Goal: Information Seeking & Learning: Learn about a topic

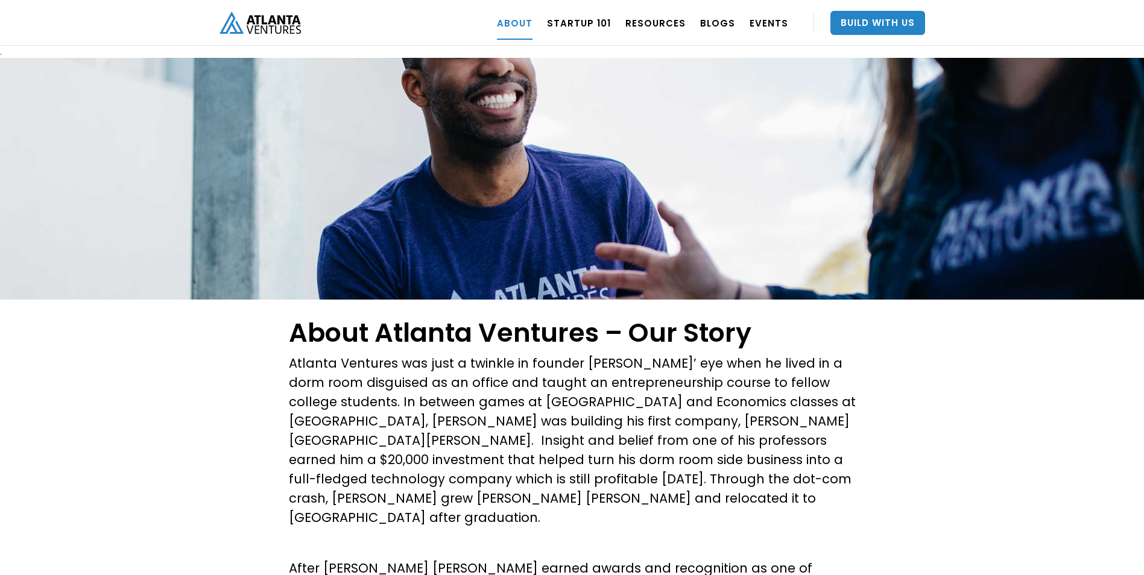
drag, startPoint x: 938, startPoint y: 519, endPoint x: 927, endPoint y: 495, distance: 26.7
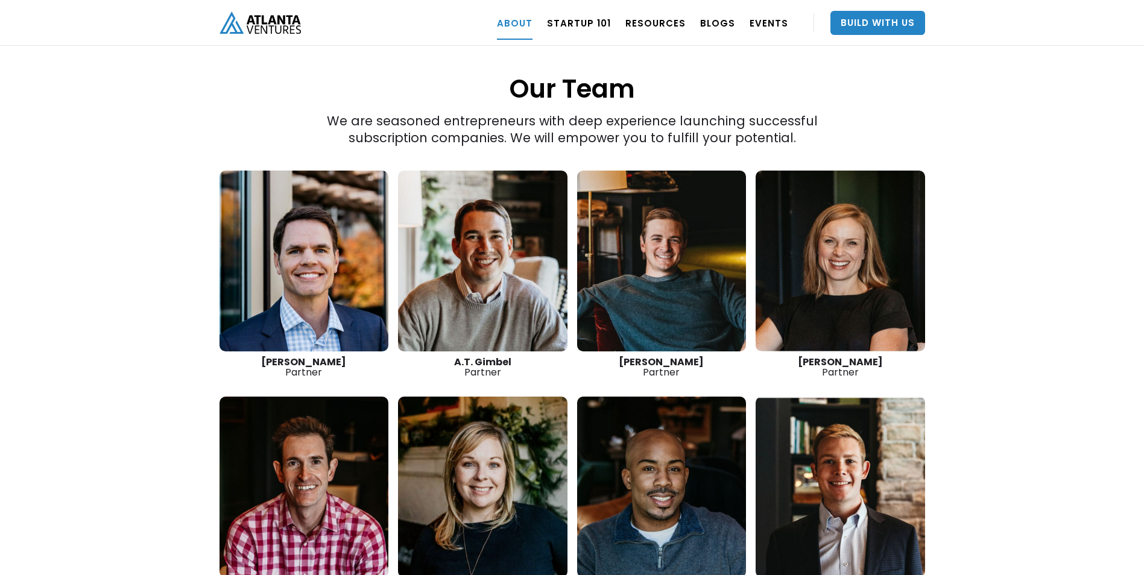
scroll to position [1628, 0]
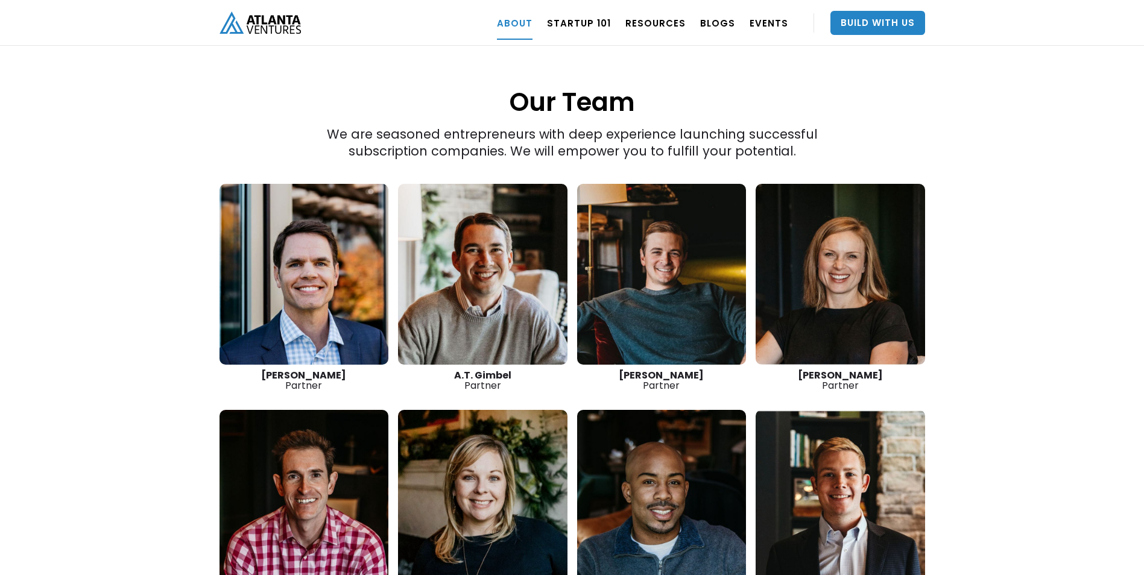
click at [839, 435] on link at bounding box center [839, 500] width 169 height 181
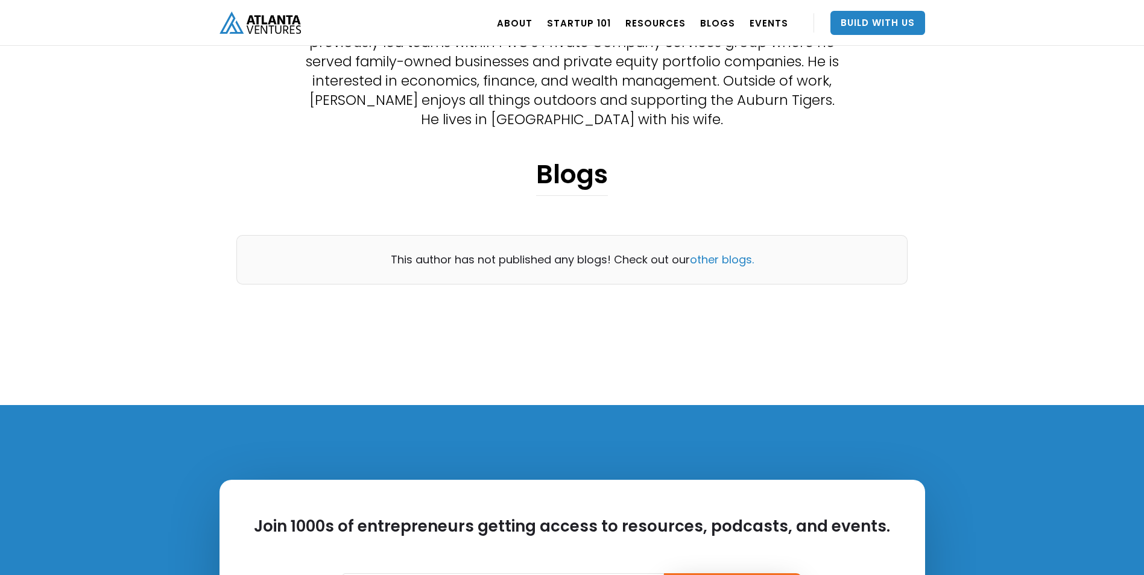
scroll to position [121, 0]
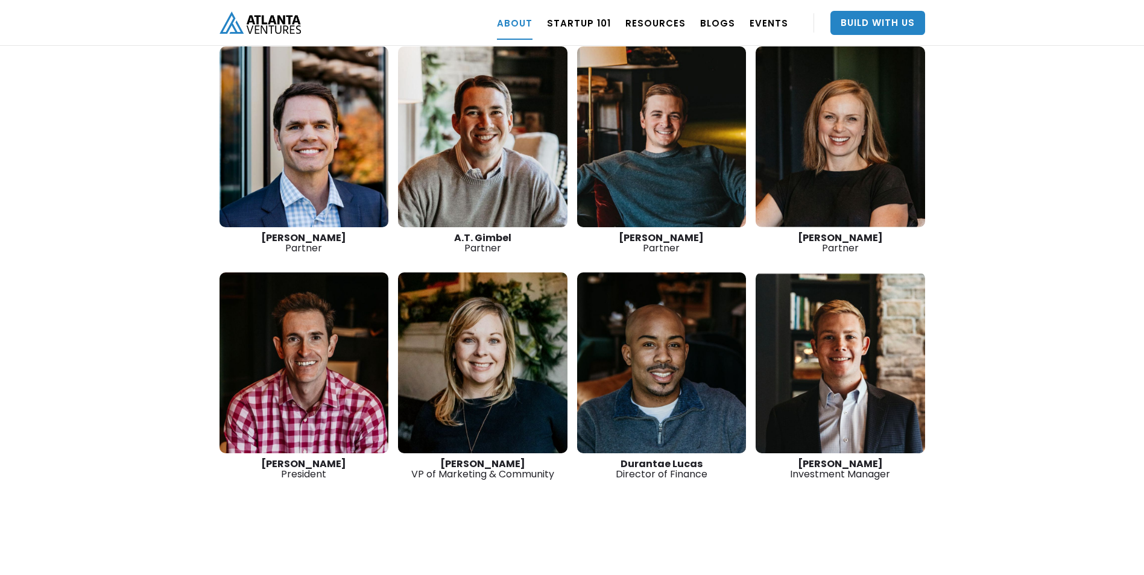
scroll to position [1748, 0]
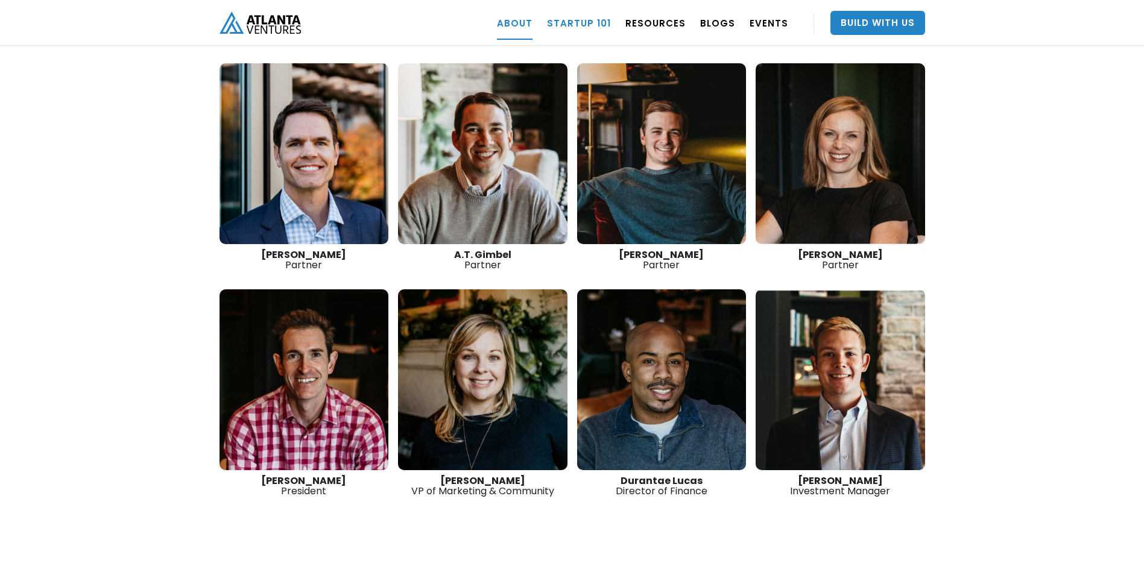
click at [595, 27] on link "Startup 101" at bounding box center [579, 23] width 64 height 34
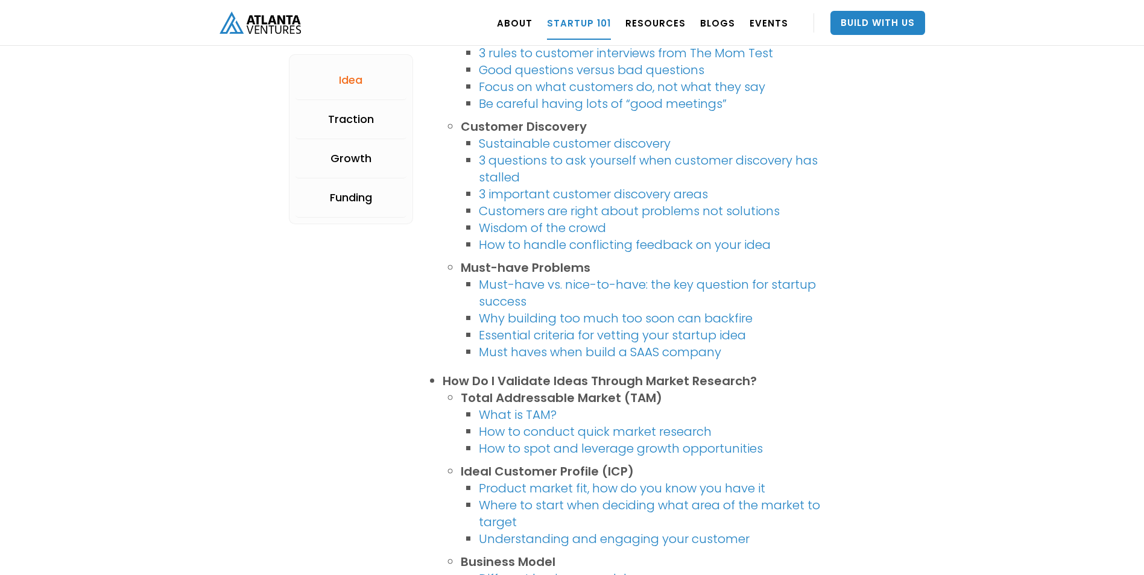
scroll to position [482, 0]
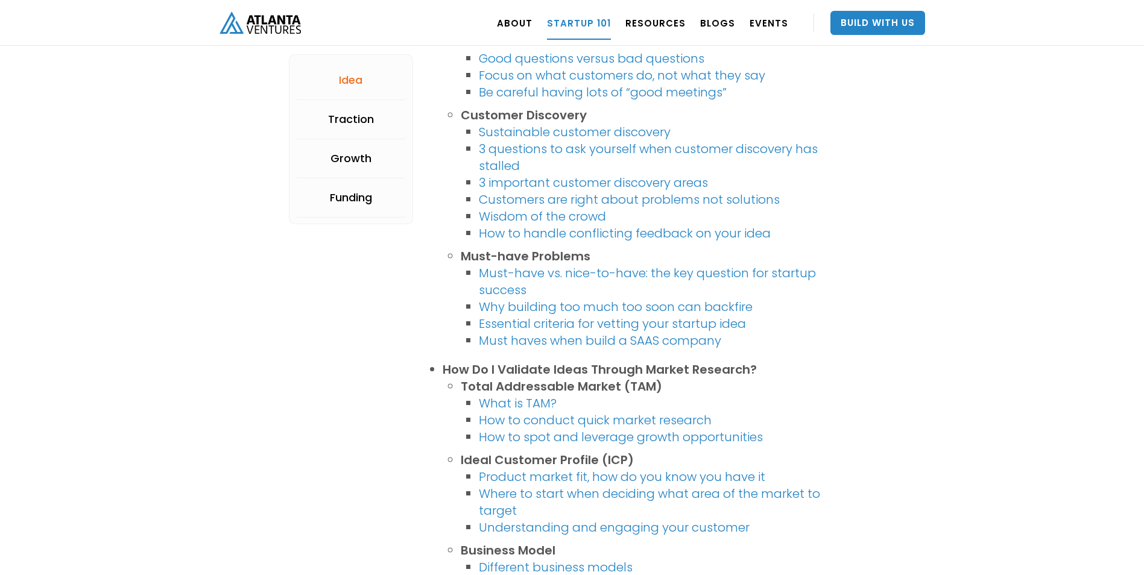
click at [540, 406] on link "What is TAM?" at bounding box center [518, 403] width 78 height 17
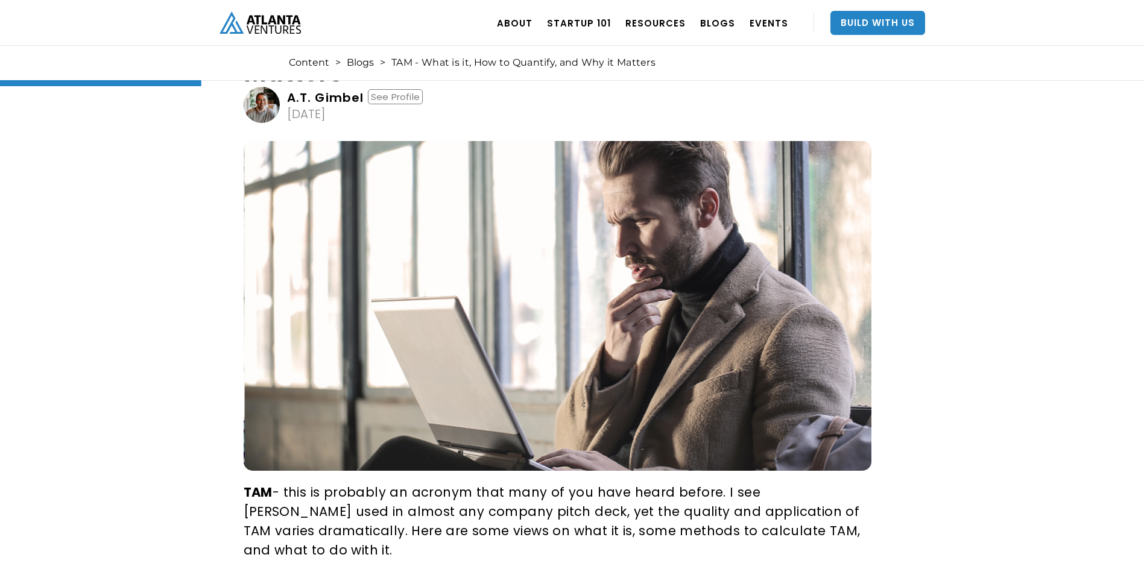
scroll to position [543, 0]
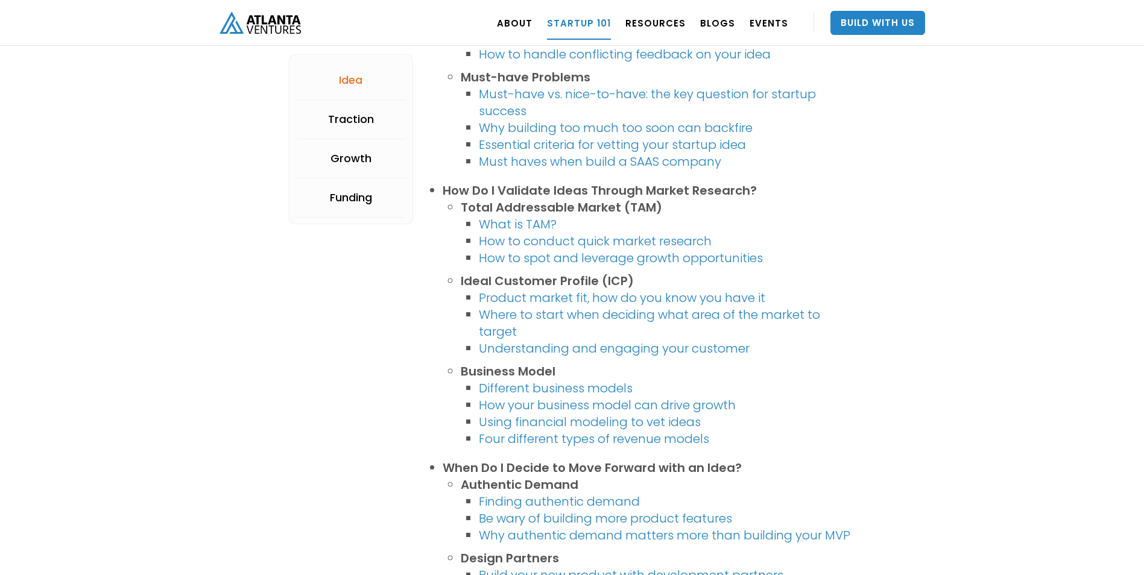
scroll to position [663, 0]
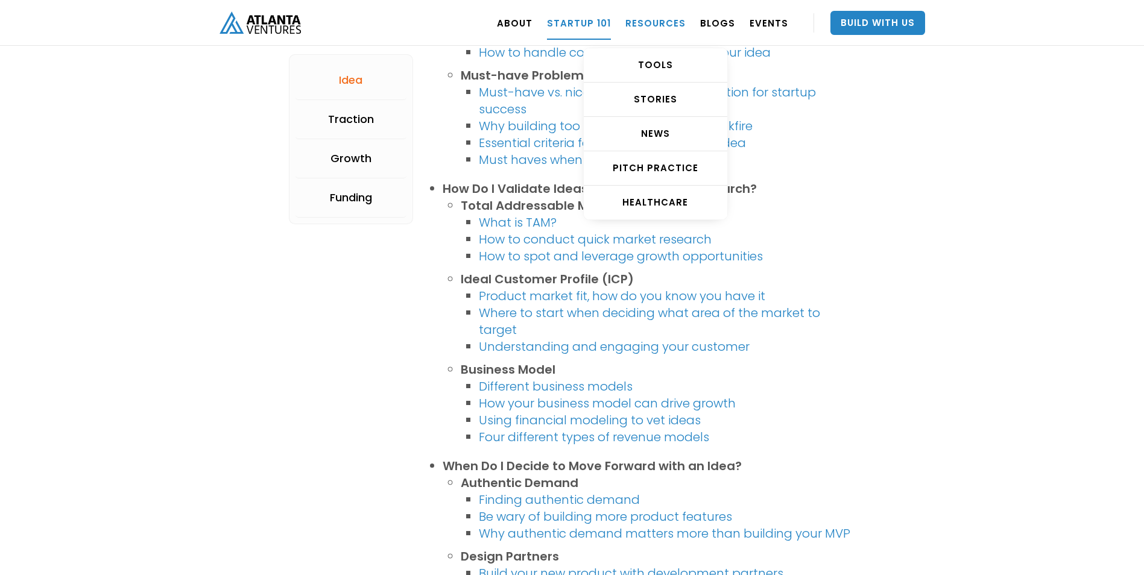
click at [652, 28] on link "RESOURCES" at bounding box center [655, 23] width 60 height 34
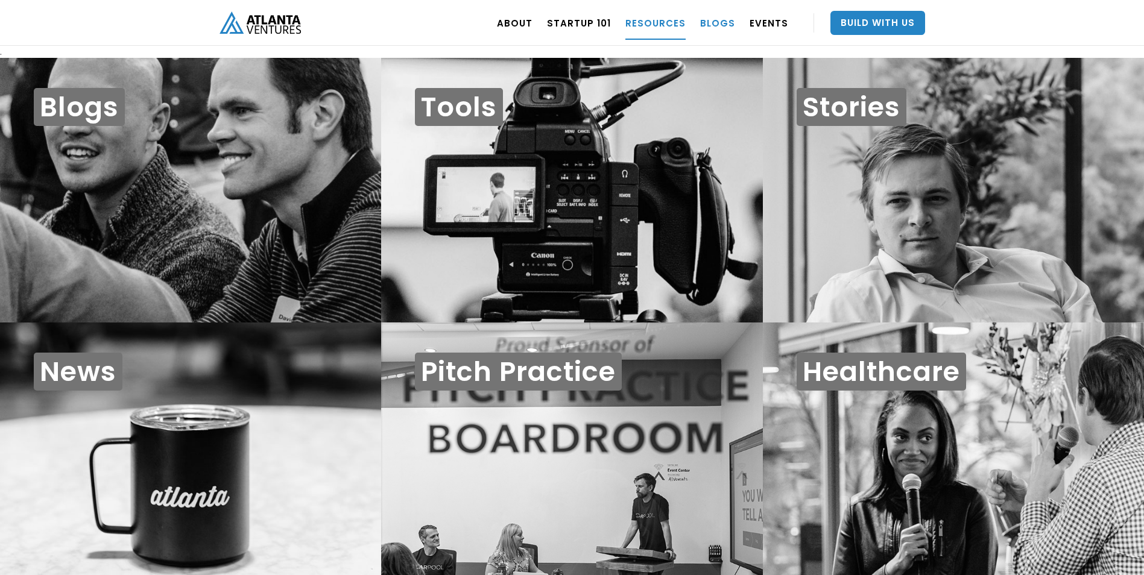
click at [718, 20] on link "BLOGS" at bounding box center [717, 23] width 35 height 34
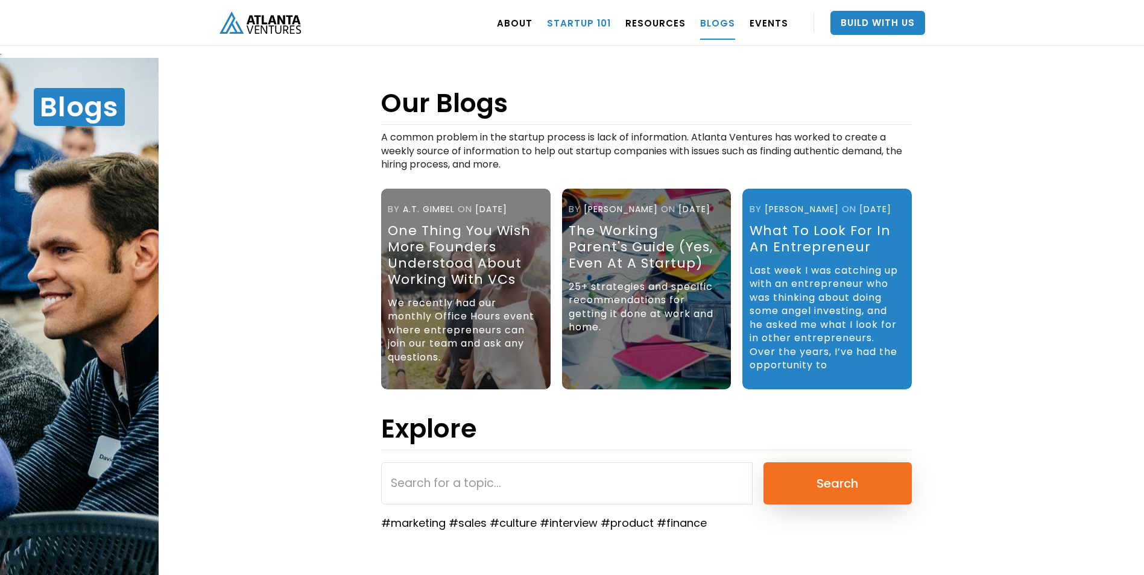
click at [579, 23] on link "Startup 101" at bounding box center [579, 23] width 64 height 34
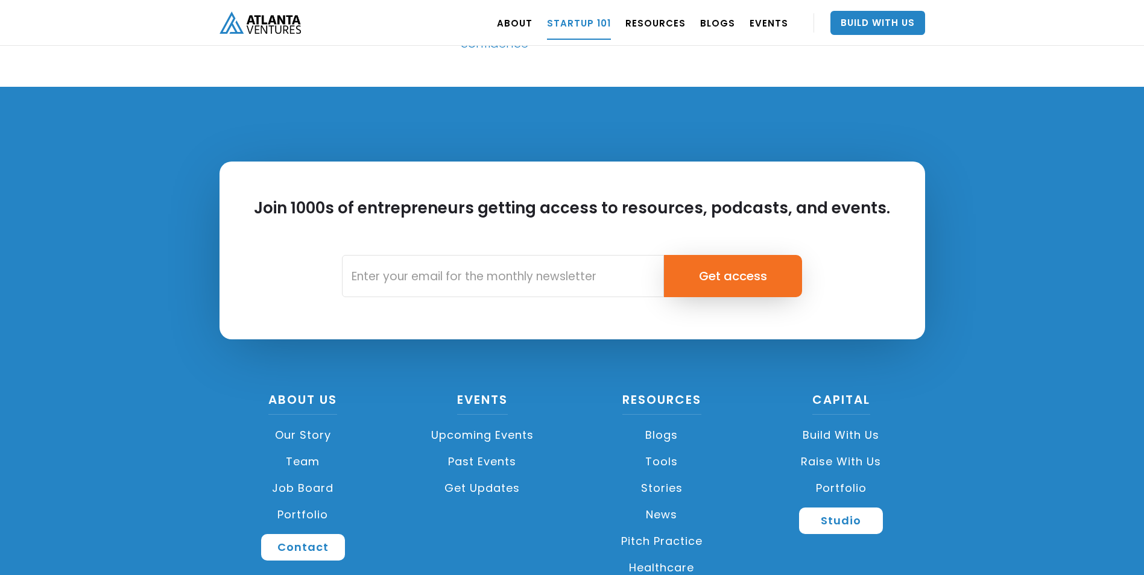
scroll to position [2835, 0]
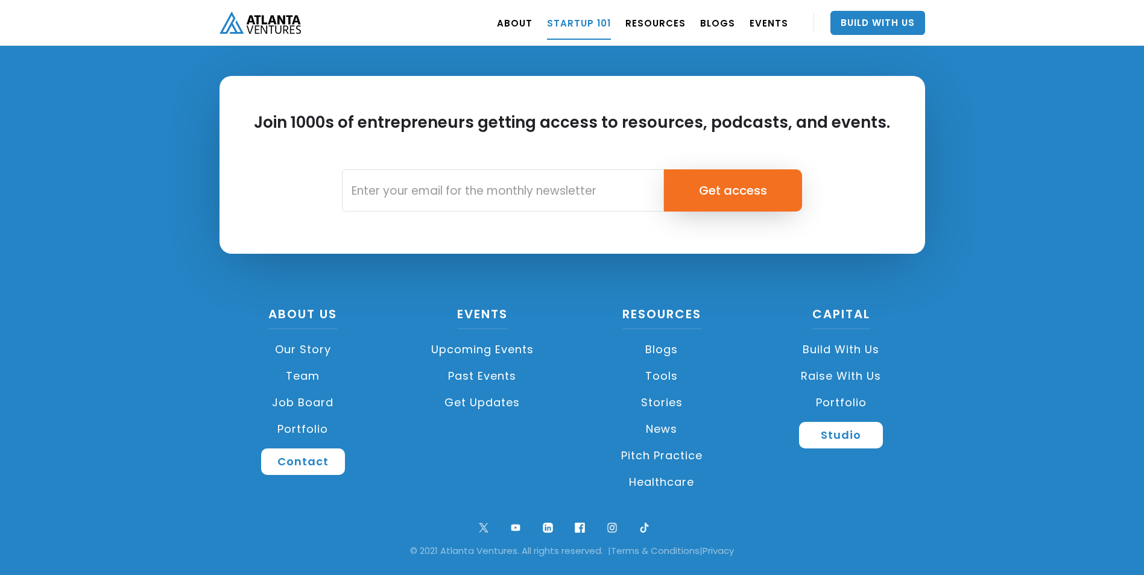
click at [294, 430] on link "Portfolio" at bounding box center [303, 429] width 168 height 27
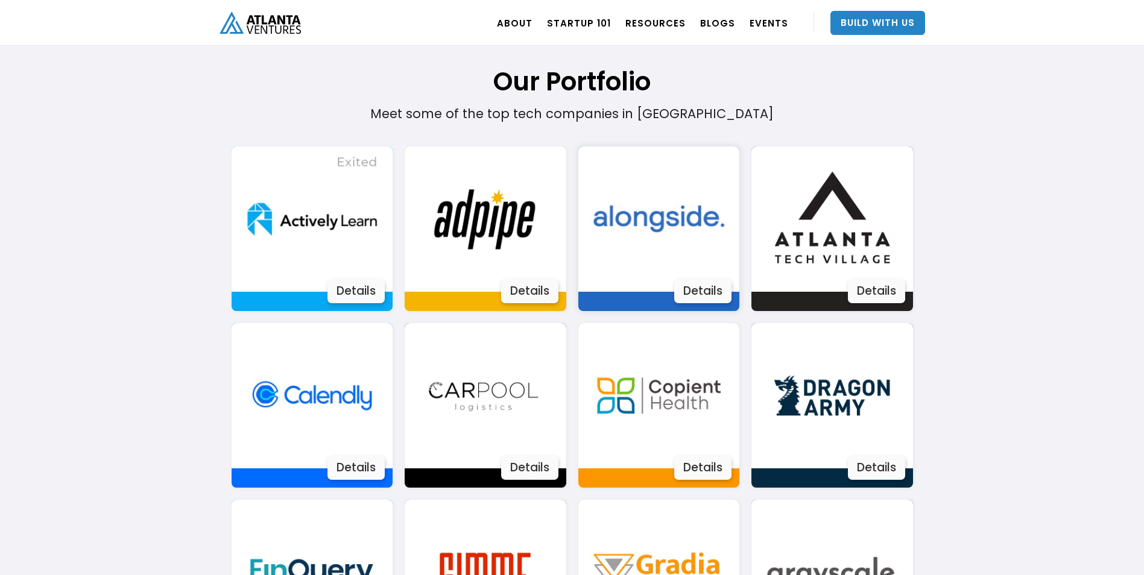
scroll to position [800, 0]
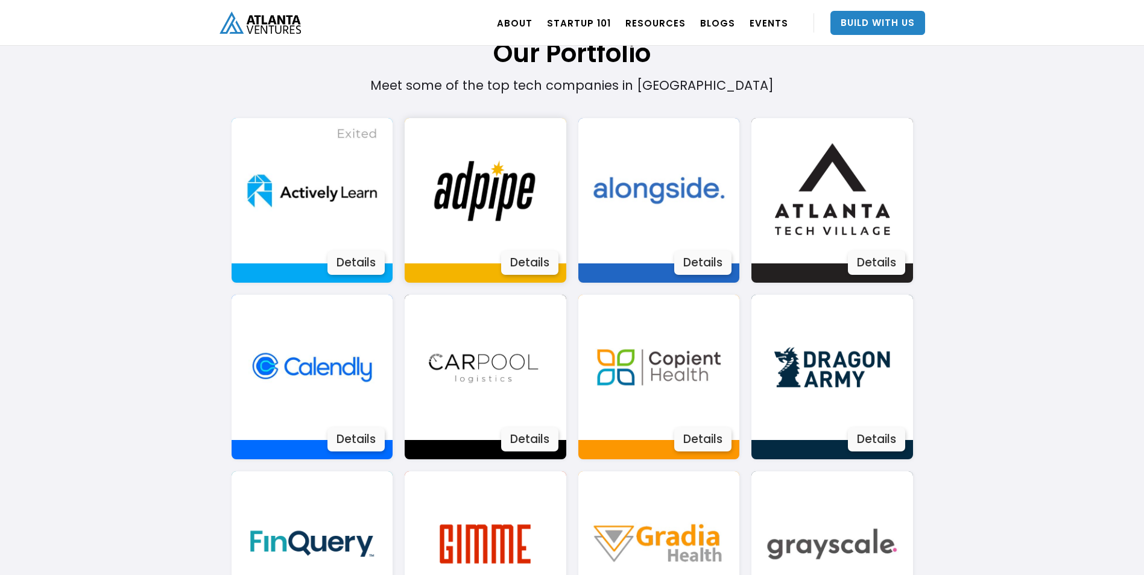
click at [453, 213] on img at bounding box center [484, 190] width 145 height 145
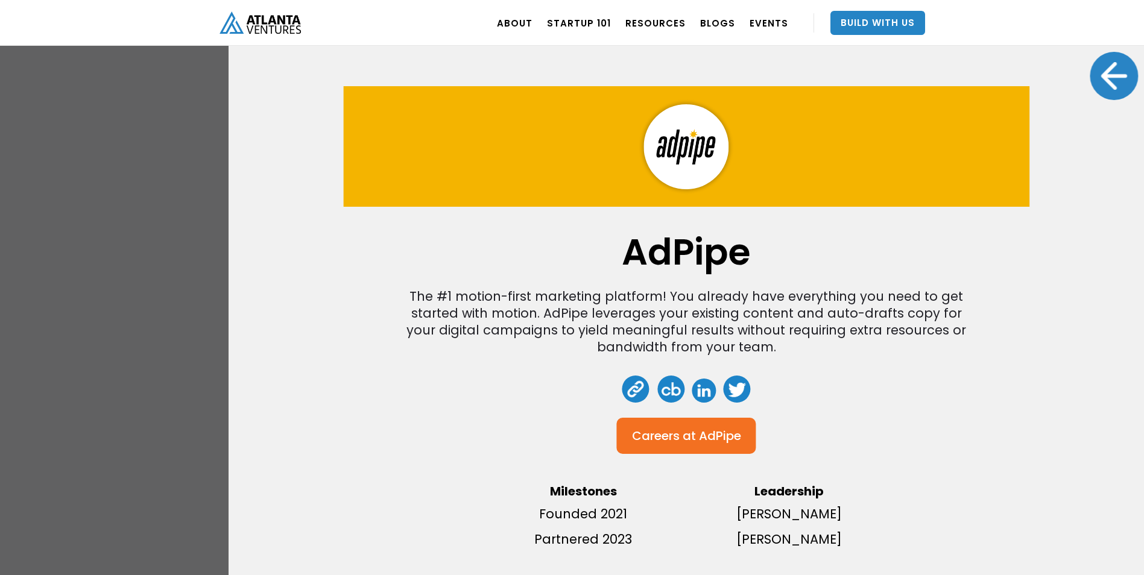
click at [134, 223] on div "AdPipe The #1 motion-first marketing platform! You already have everything you …" at bounding box center [572, 287] width 1144 height 575
drag, startPoint x: 1101, startPoint y: 72, endPoint x: 990, endPoint y: 127, distance: 124.3
click at [1101, 73] on div at bounding box center [1113, 76] width 48 height 48
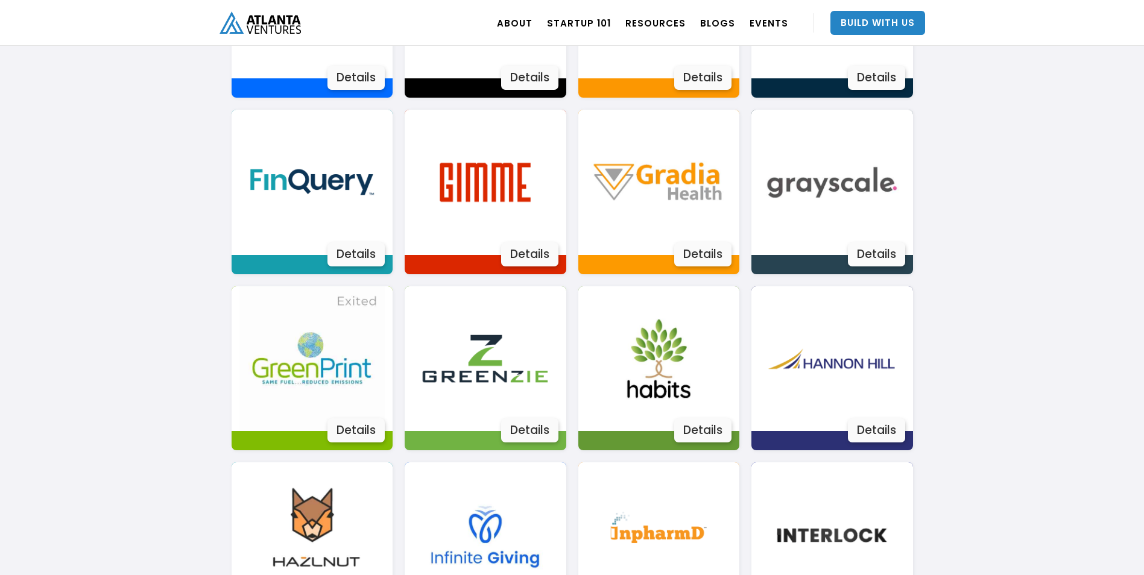
scroll to position [1584, 0]
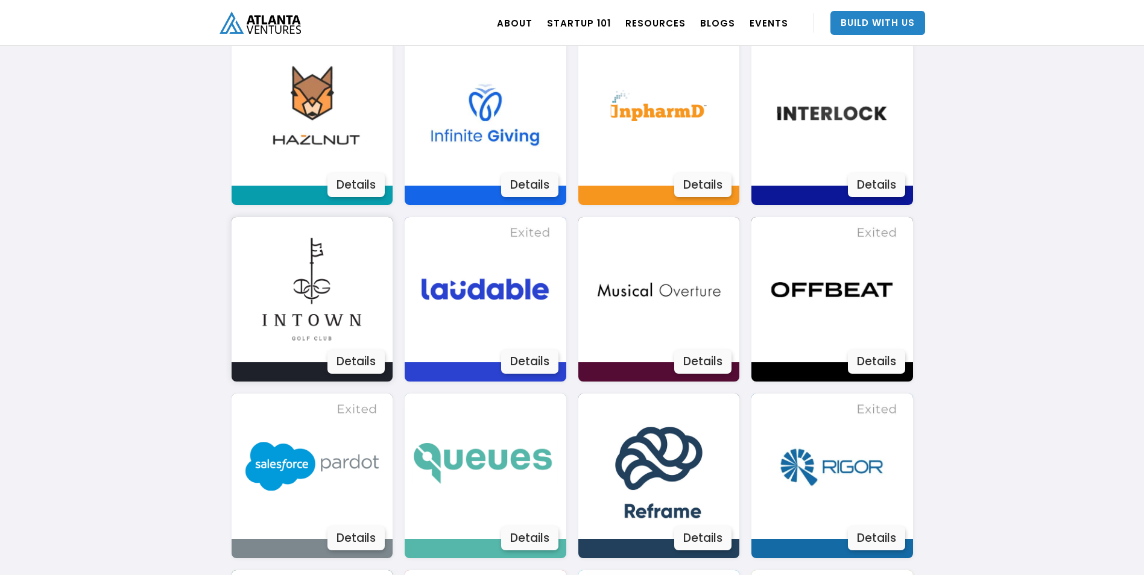
click at [358, 262] on img at bounding box center [311, 289] width 145 height 145
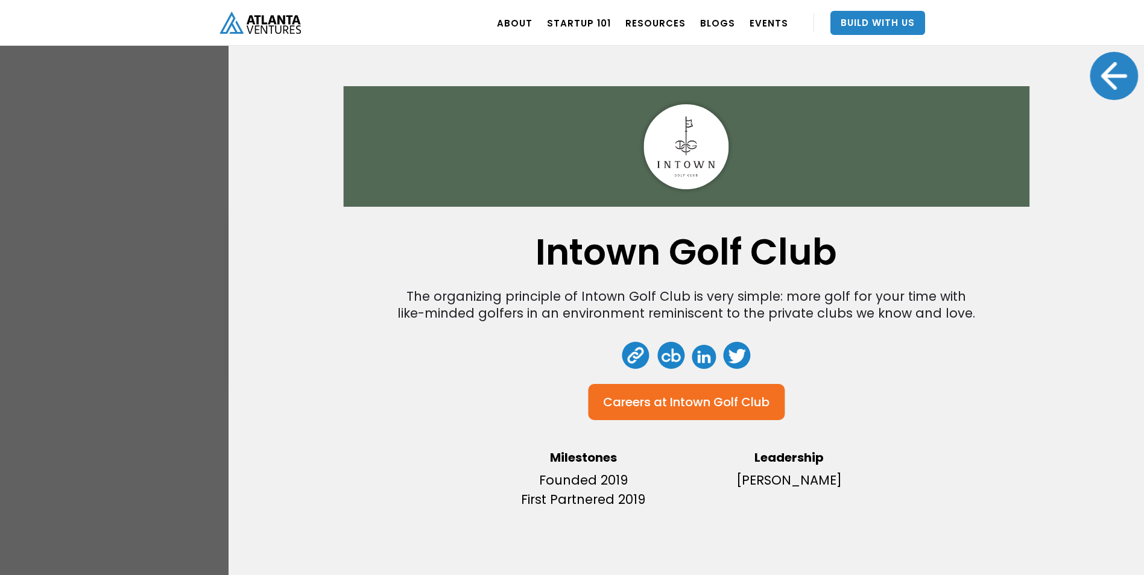
click at [681, 131] on img at bounding box center [686, 146] width 85 height 85
click at [1109, 71] on div at bounding box center [1113, 76] width 48 height 48
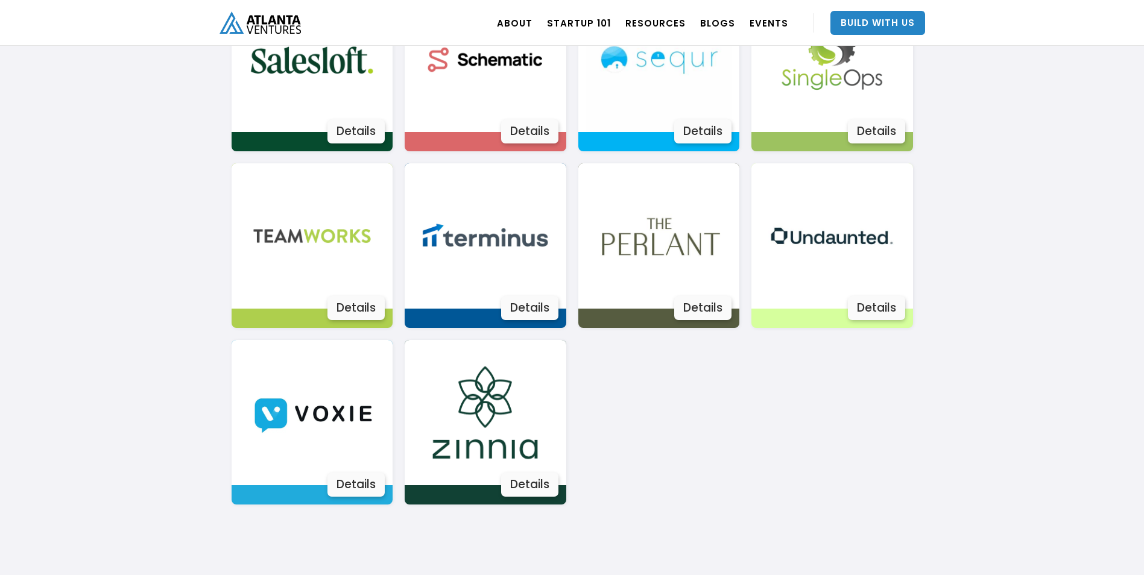
scroll to position [2247, 0]
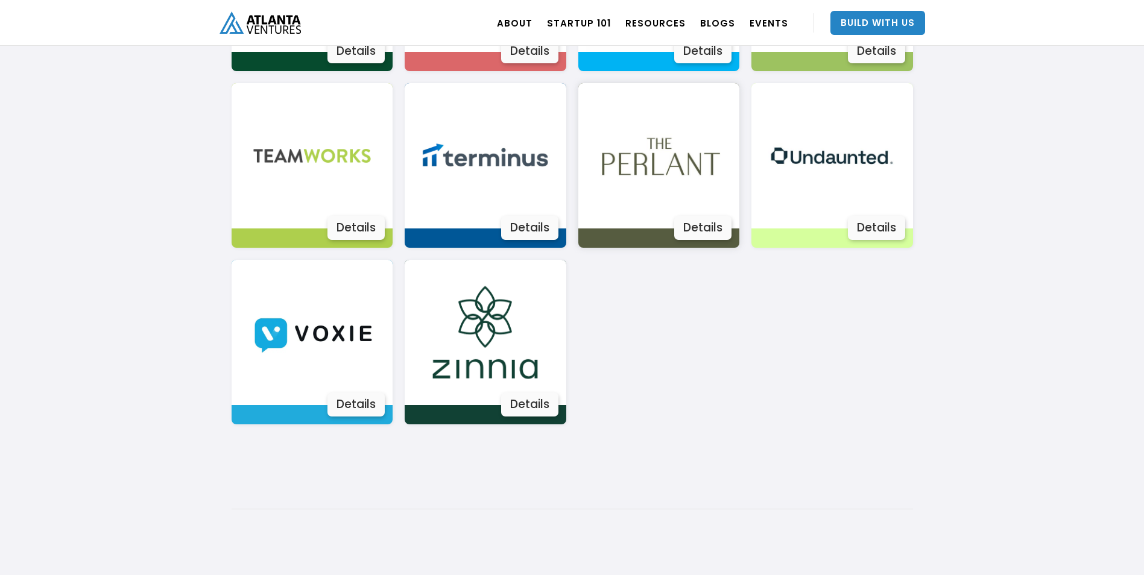
click at [673, 152] on img at bounding box center [658, 155] width 145 height 145
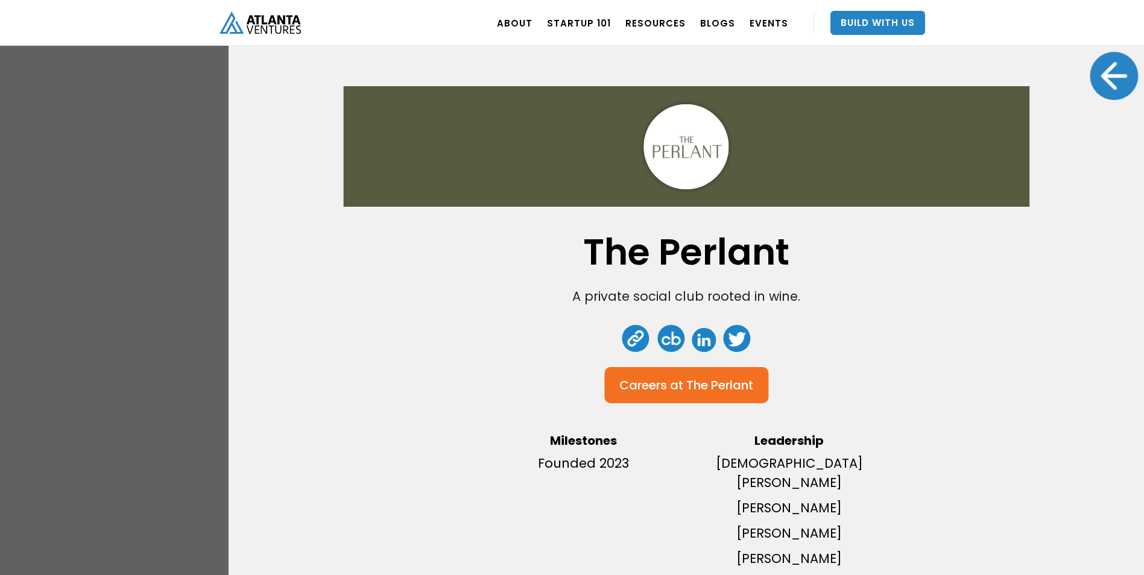
click at [1099, 77] on div at bounding box center [1113, 76] width 48 height 48
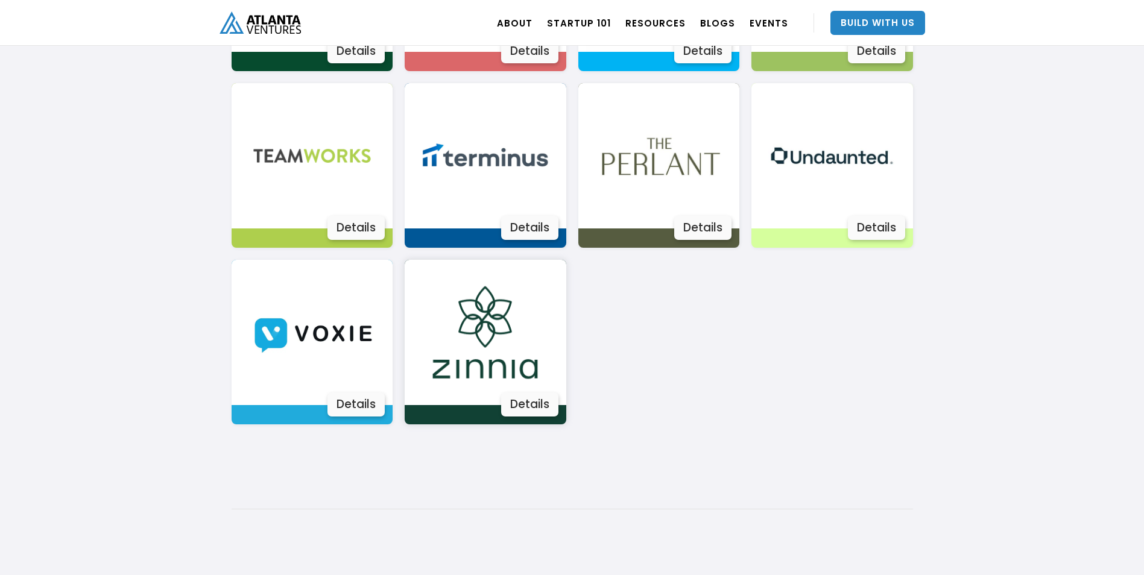
click at [452, 297] on img at bounding box center [484, 332] width 145 height 145
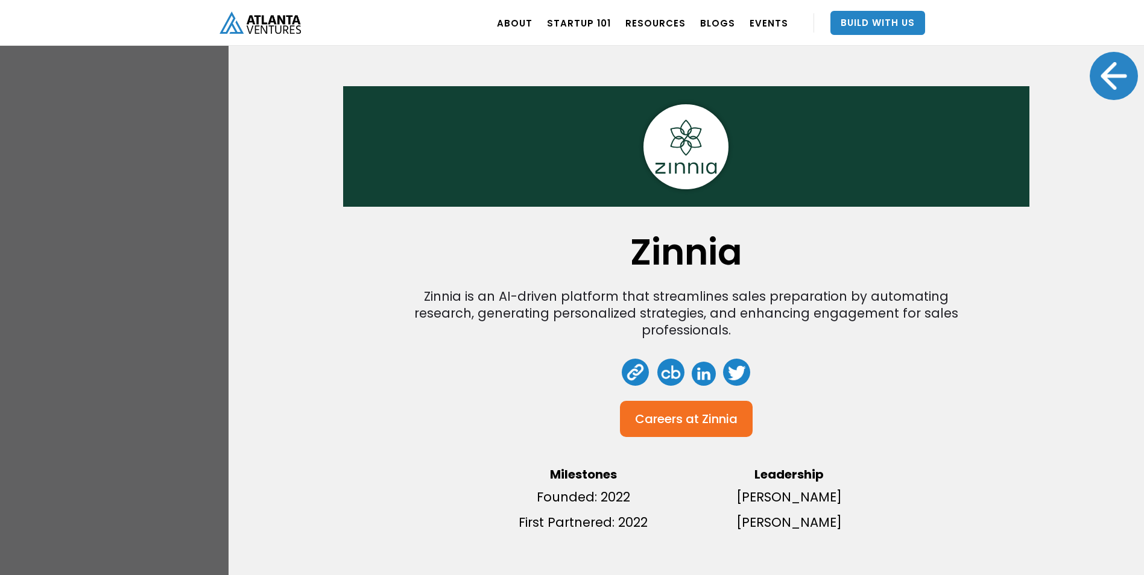
click at [1095, 75] on div at bounding box center [1113, 76] width 48 height 48
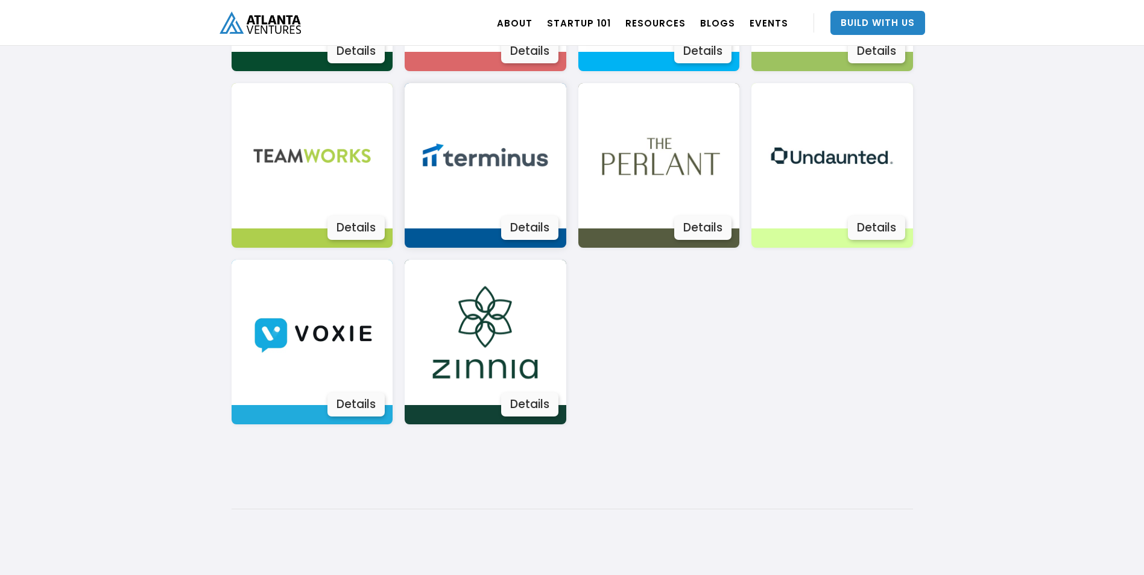
click at [471, 173] on img at bounding box center [484, 155] width 145 height 145
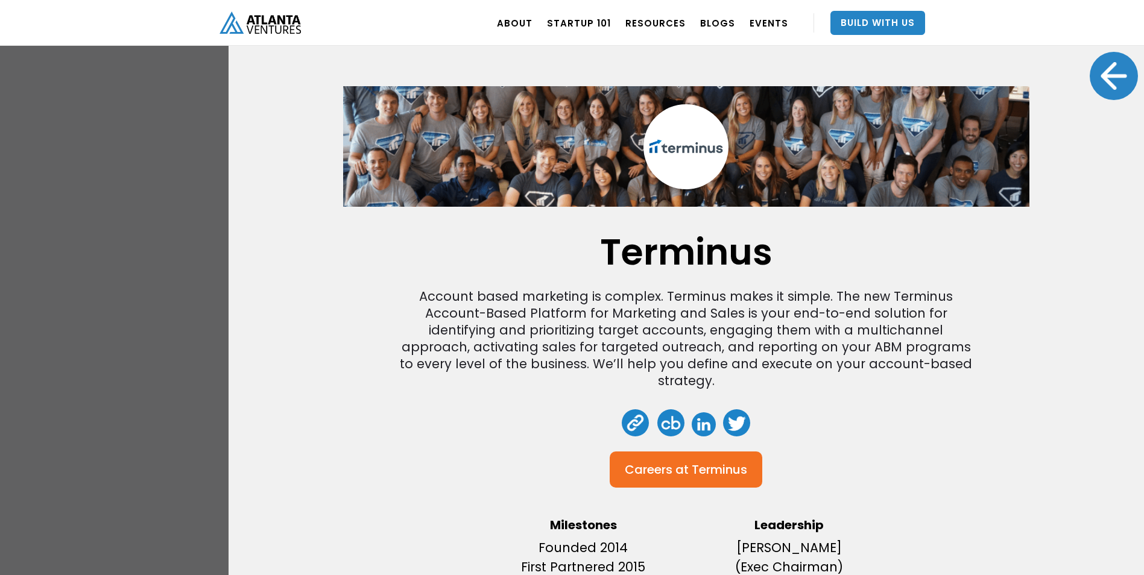
click at [1101, 70] on div at bounding box center [1113, 76] width 48 height 48
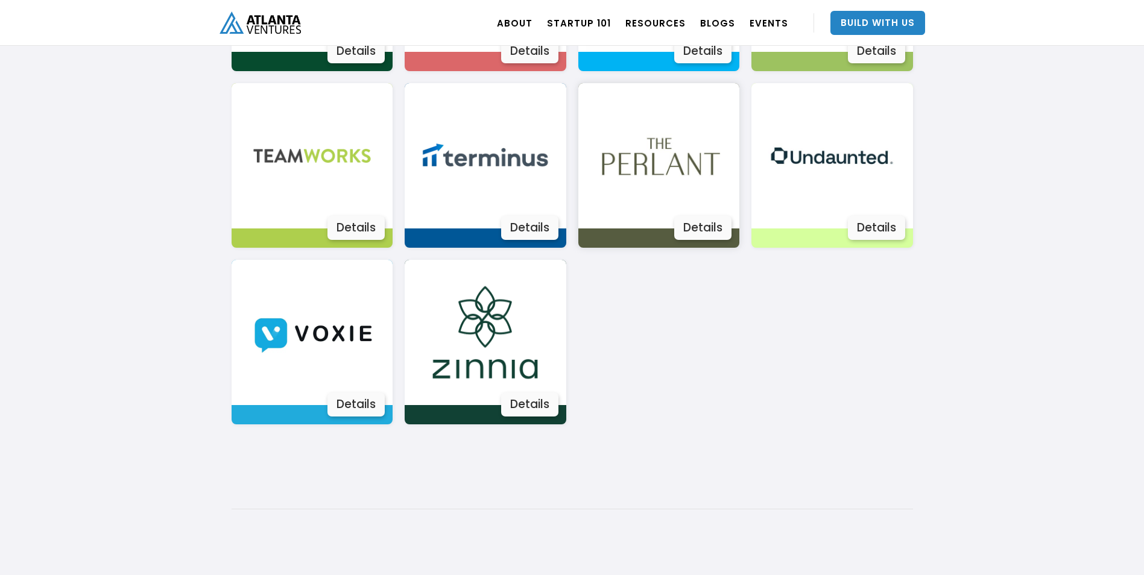
click at [591, 181] on img at bounding box center [658, 155] width 145 height 145
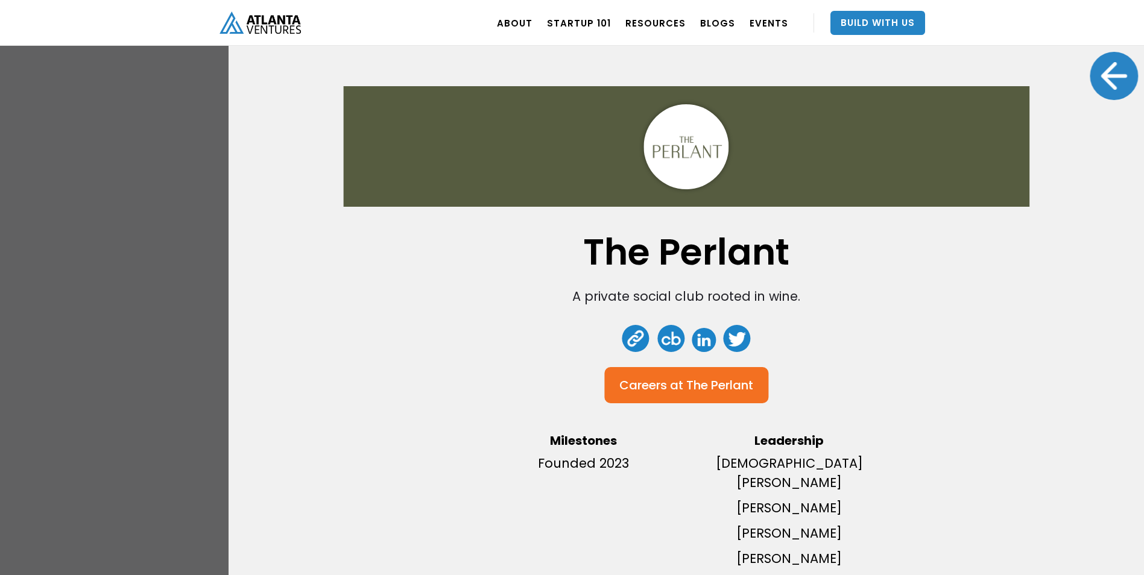
click at [1104, 89] on div at bounding box center [1113, 76] width 48 height 48
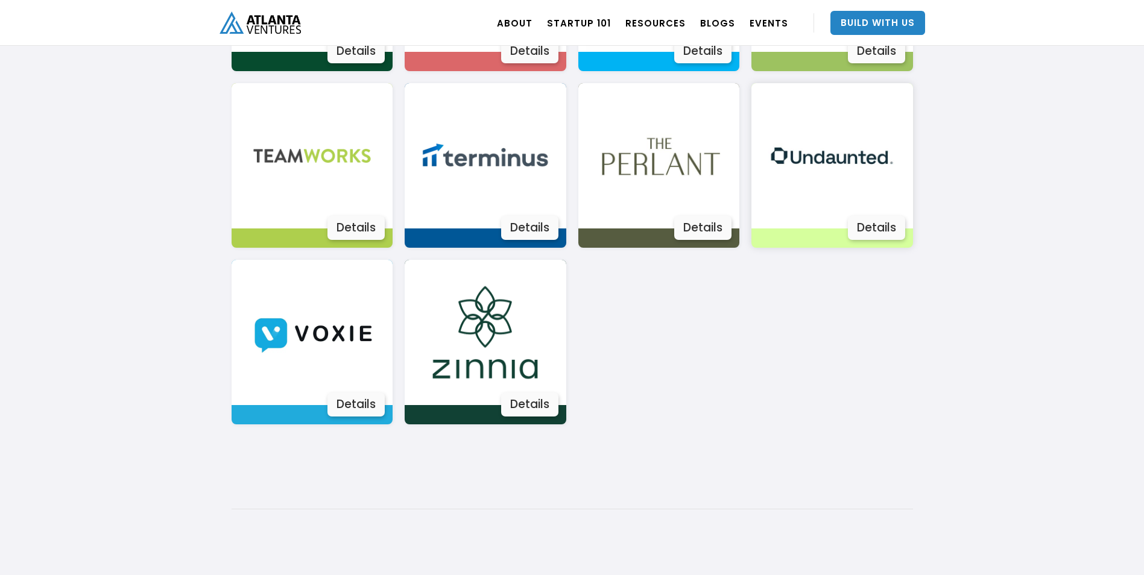
click at [828, 158] on img at bounding box center [831, 155] width 145 height 145
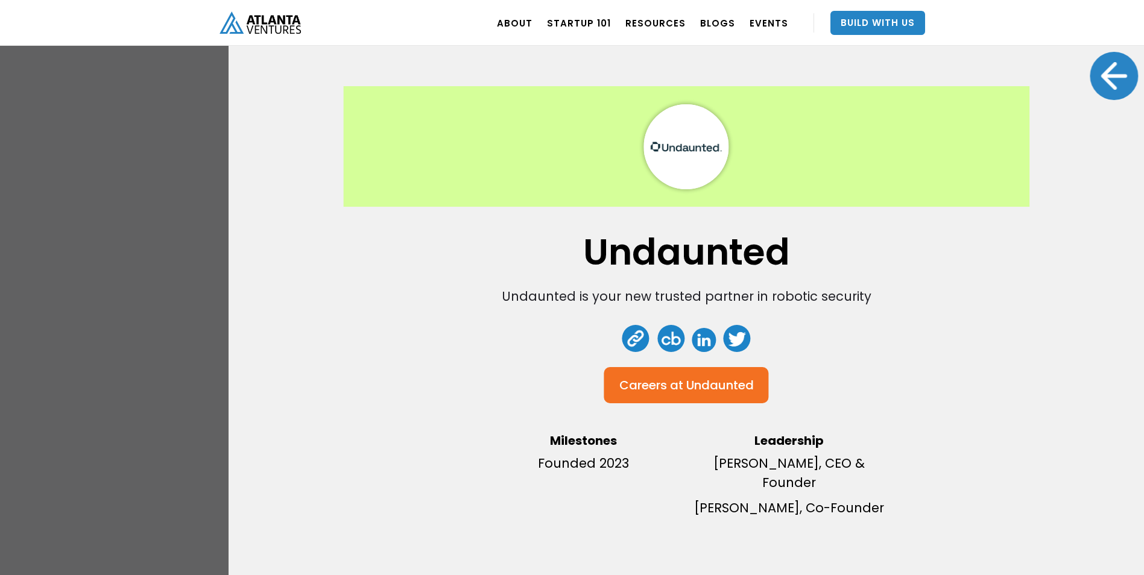
scroll to position [2428, 0]
click at [1089, 68] on div at bounding box center [1113, 76] width 48 height 48
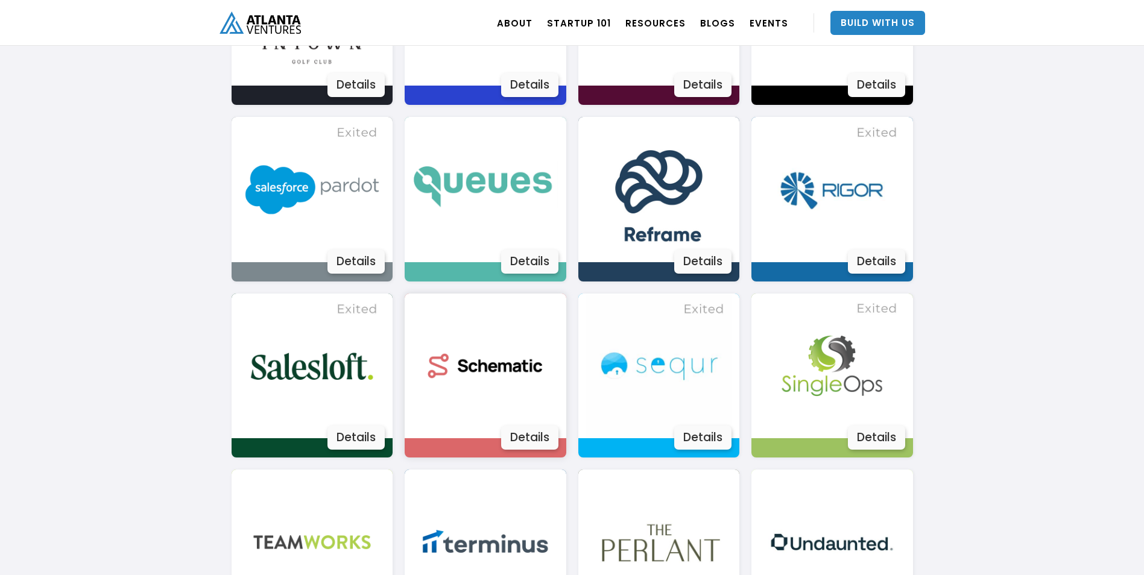
scroll to position [1825, 0]
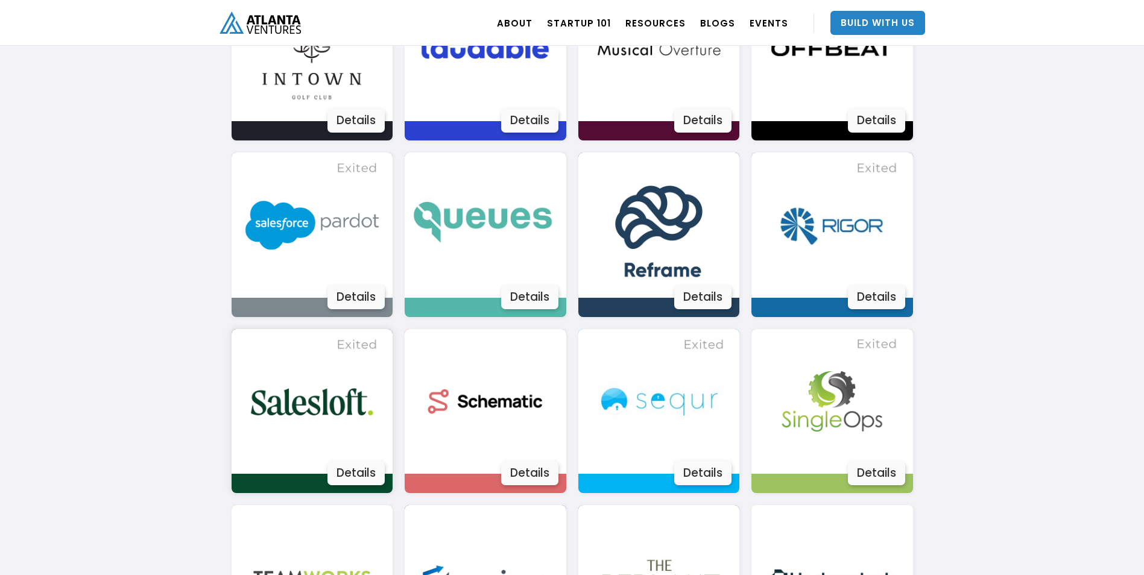
click at [271, 406] on img at bounding box center [311, 401] width 145 height 145
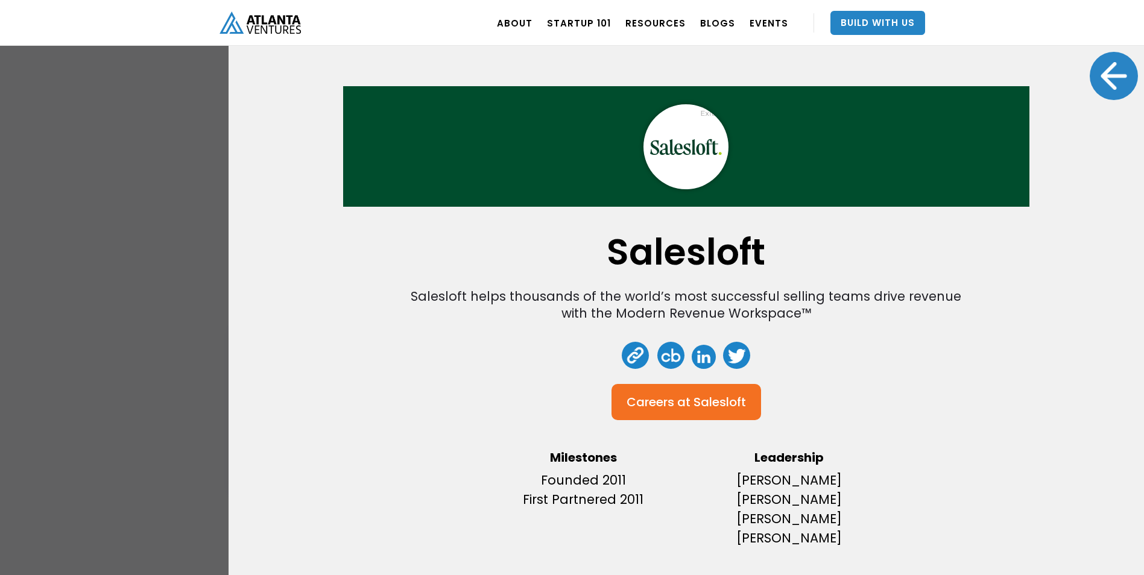
click at [1097, 70] on div at bounding box center [1113, 76] width 48 height 48
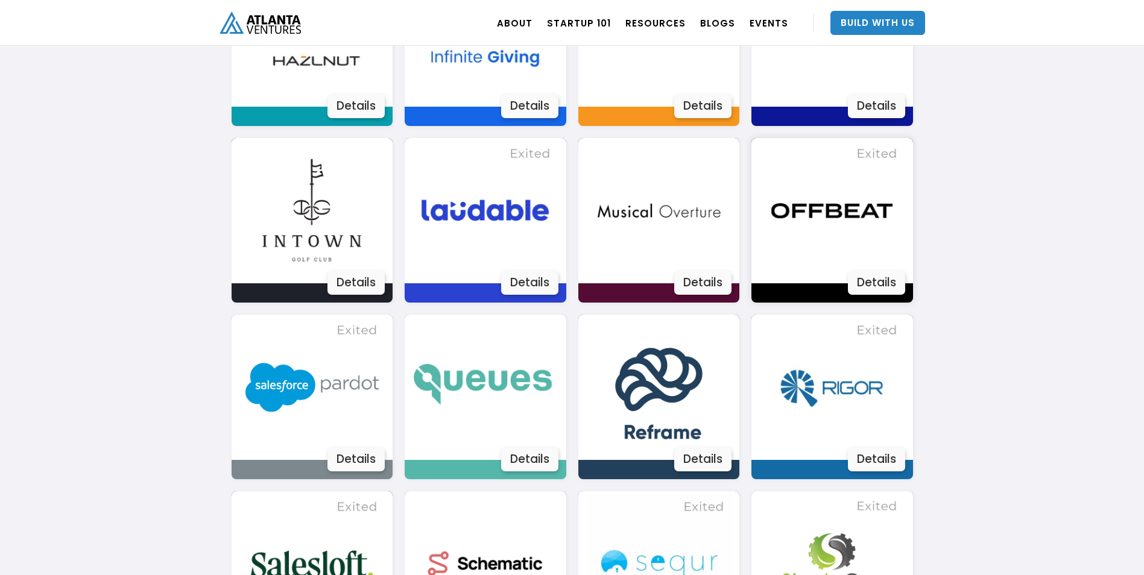
scroll to position [1584, 0]
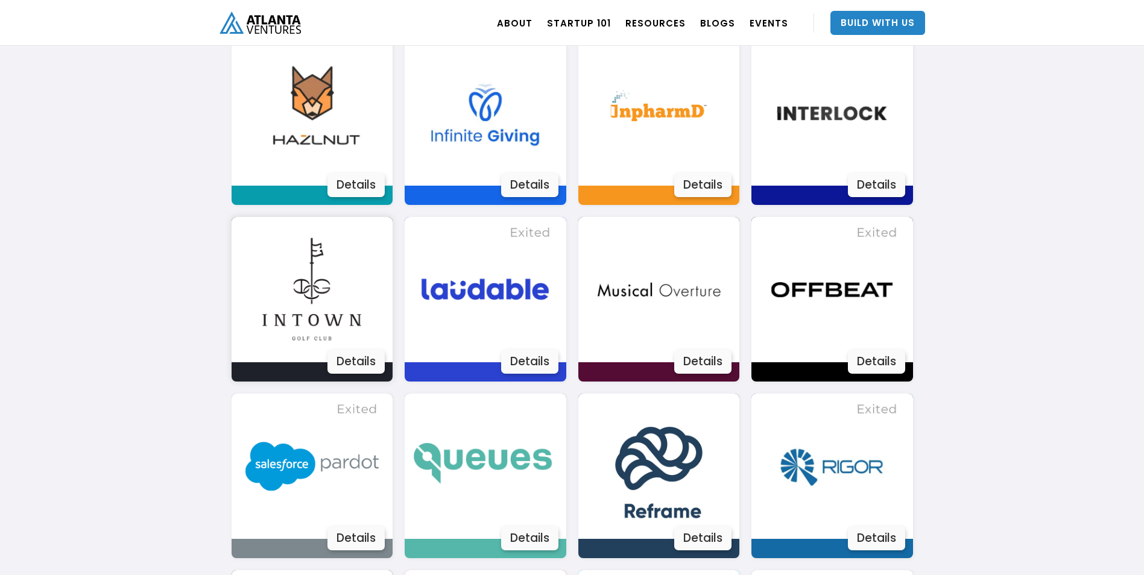
click at [329, 326] on img at bounding box center [311, 289] width 145 height 145
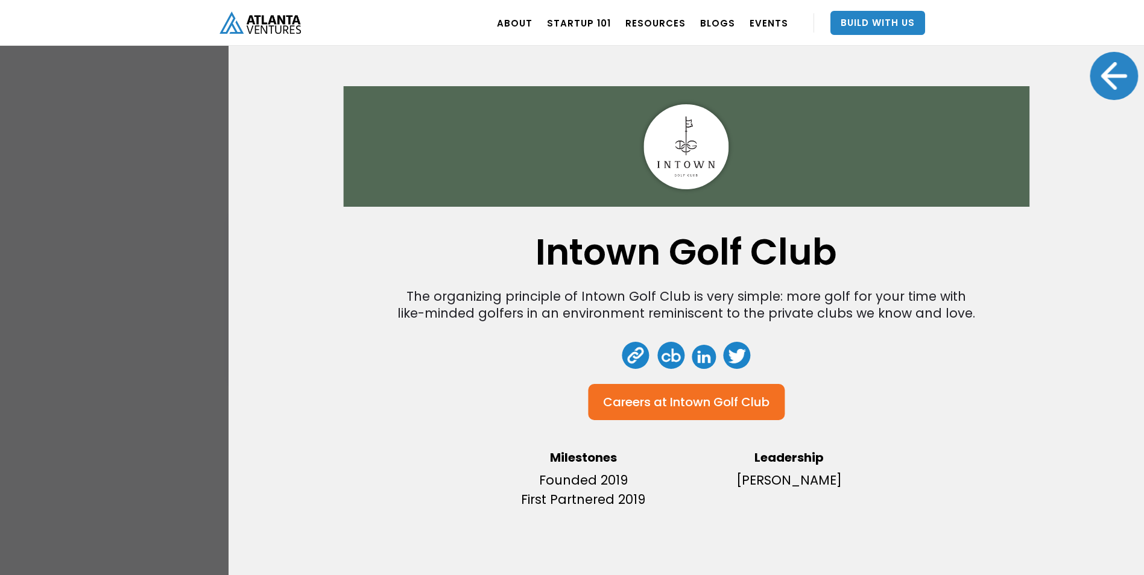
click at [719, 414] on link "Careers at Intown Golf Club" at bounding box center [686, 402] width 197 height 36
drag, startPoint x: 1119, startPoint y: 68, endPoint x: 1113, endPoint y: 81, distance: 14.0
click at [1120, 73] on div at bounding box center [1113, 76] width 48 height 48
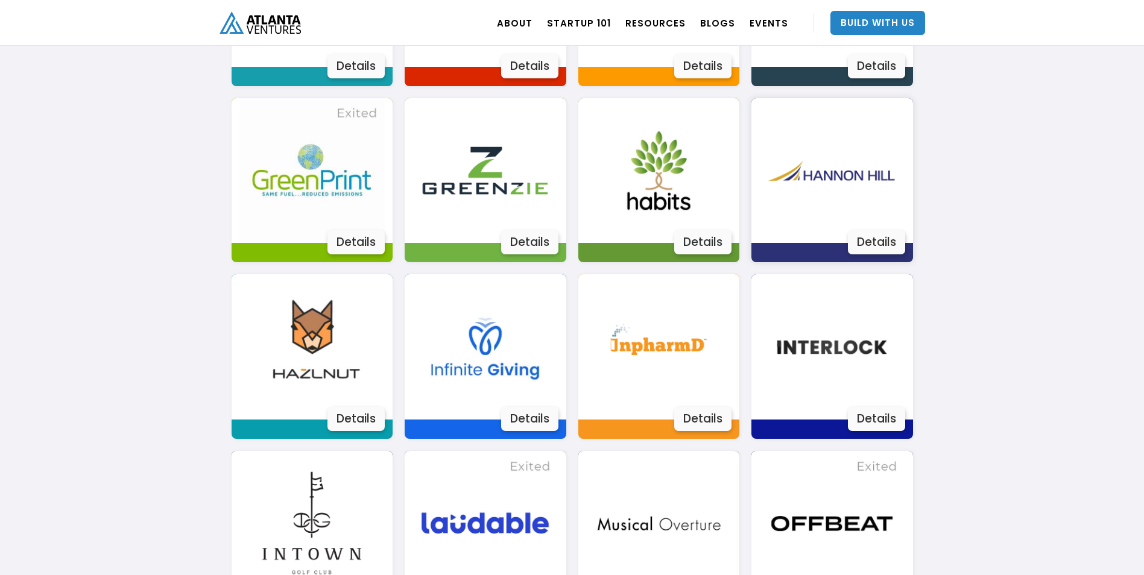
scroll to position [1282, 0]
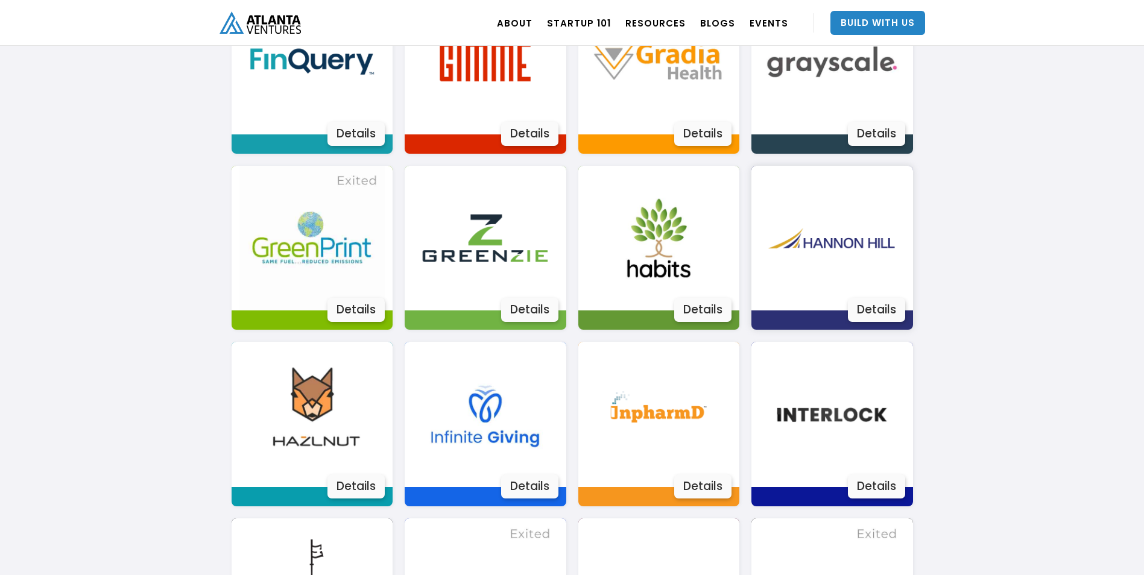
click at [872, 249] on img at bounding box center [831, 238] width 145 height 145
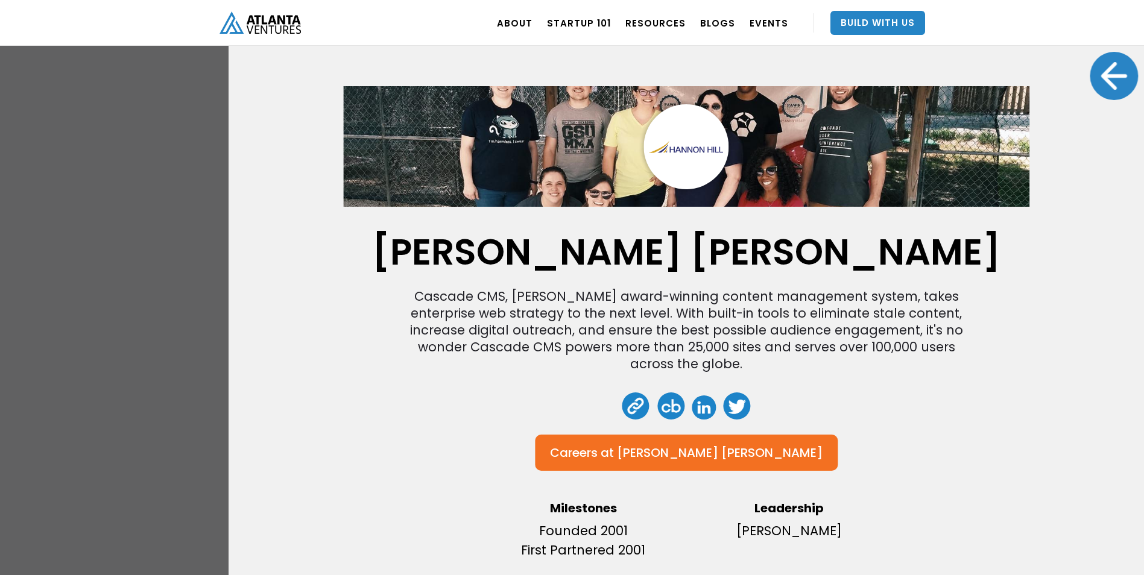
click at [1107, 74] on div at bounding box center [1113, 76] width 48 height 48
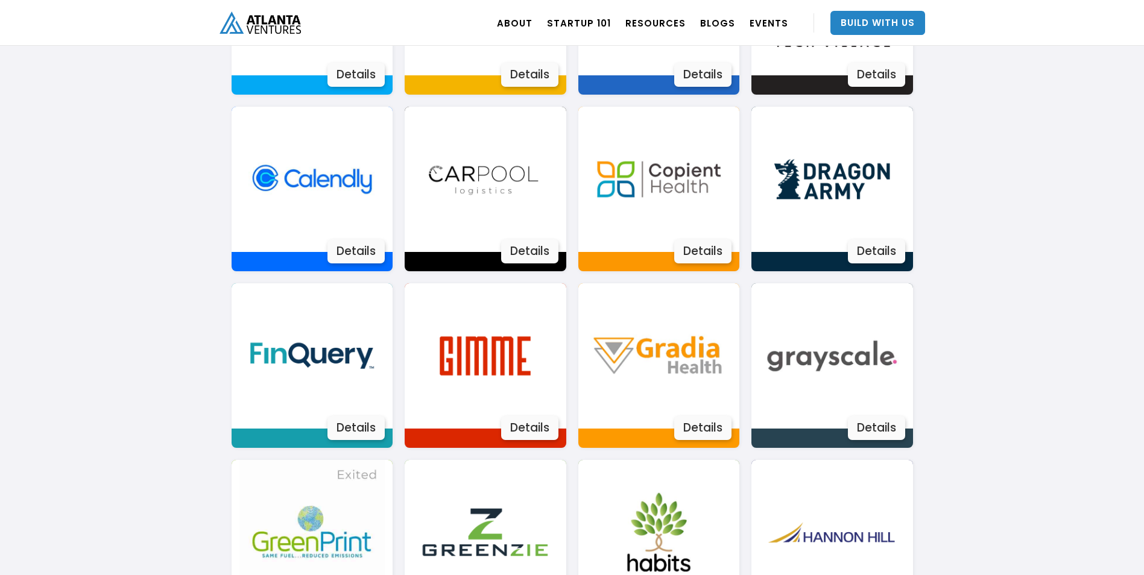
scroll to position [981, 0]
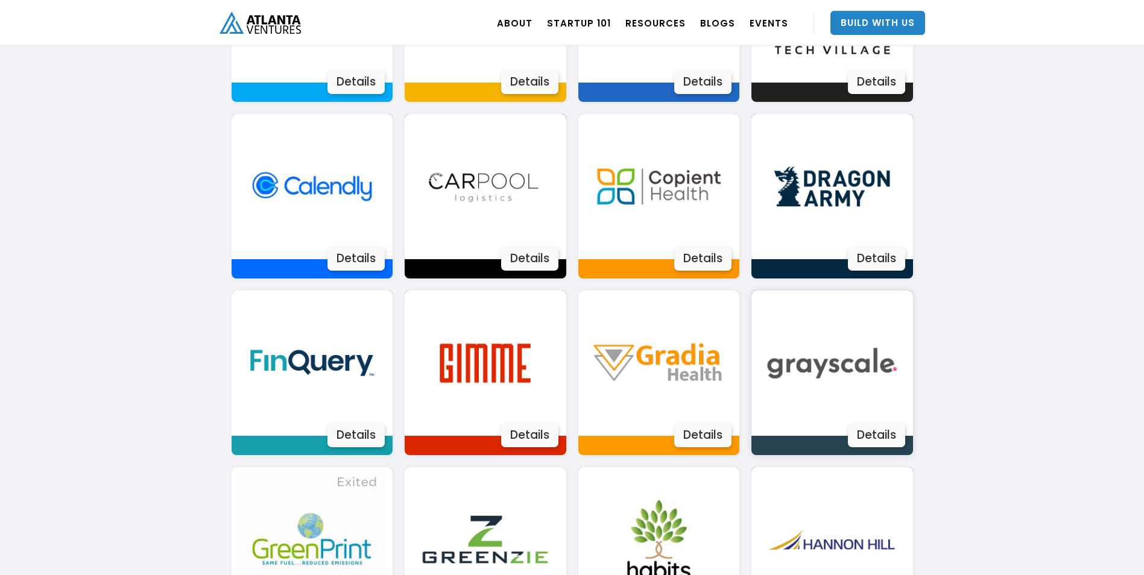
click at [868, 400] on img at bounding box center [831, 363] width 145 height 145
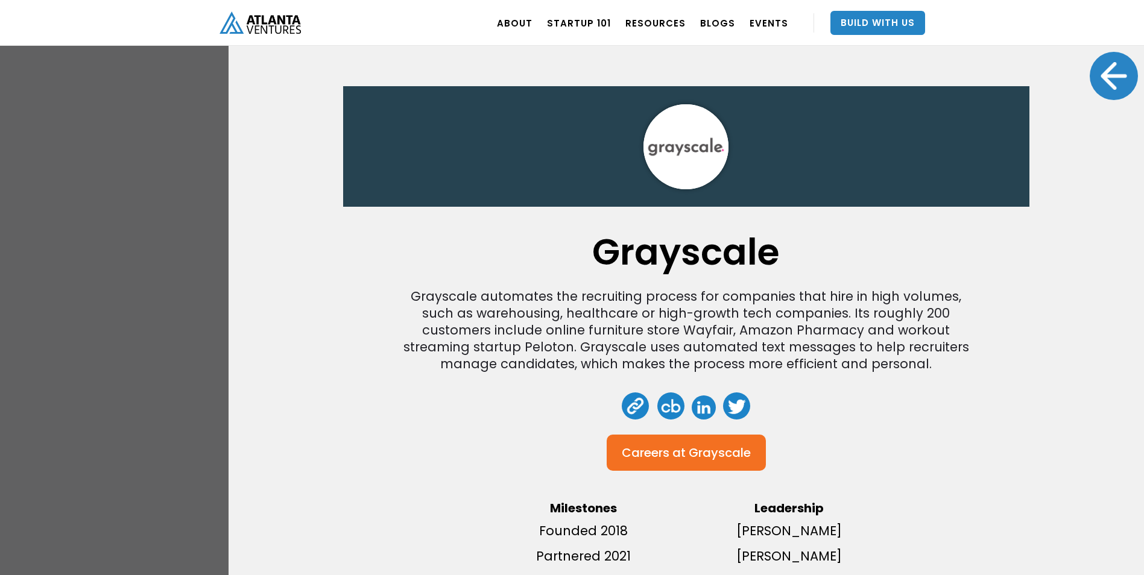
drag, startPoint x: 1101, startPoint y: 74, endPoint x: 1086, endPoint y: 92, distance: 23.6
click at [1101, 74] on div at bounding box center [1113, 76] width 48 height 48
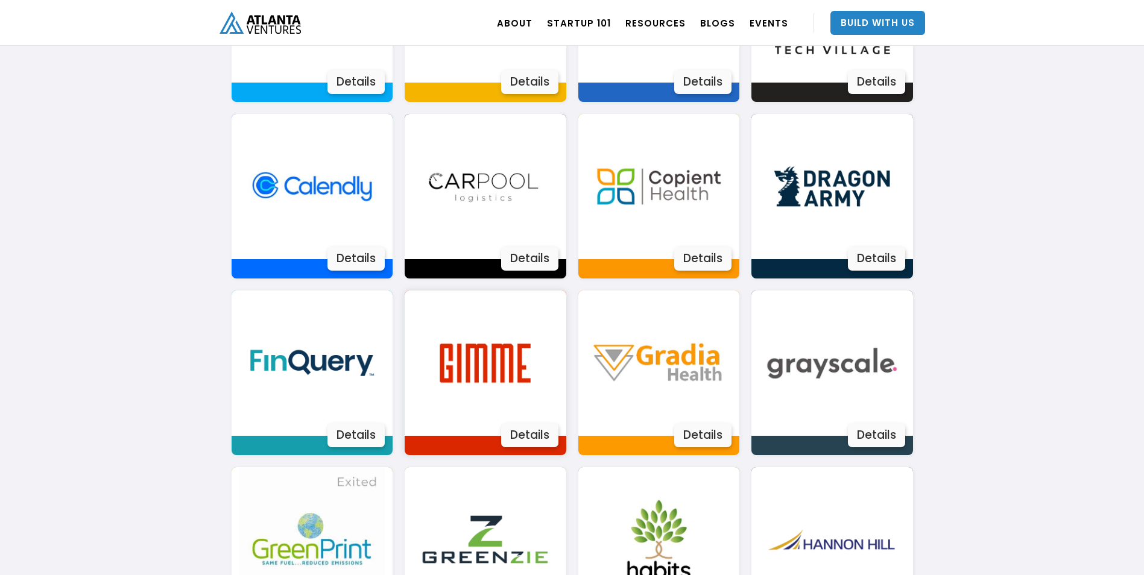
click at [473, 380] on img at bounding box center [484, 363] width 145 height 145
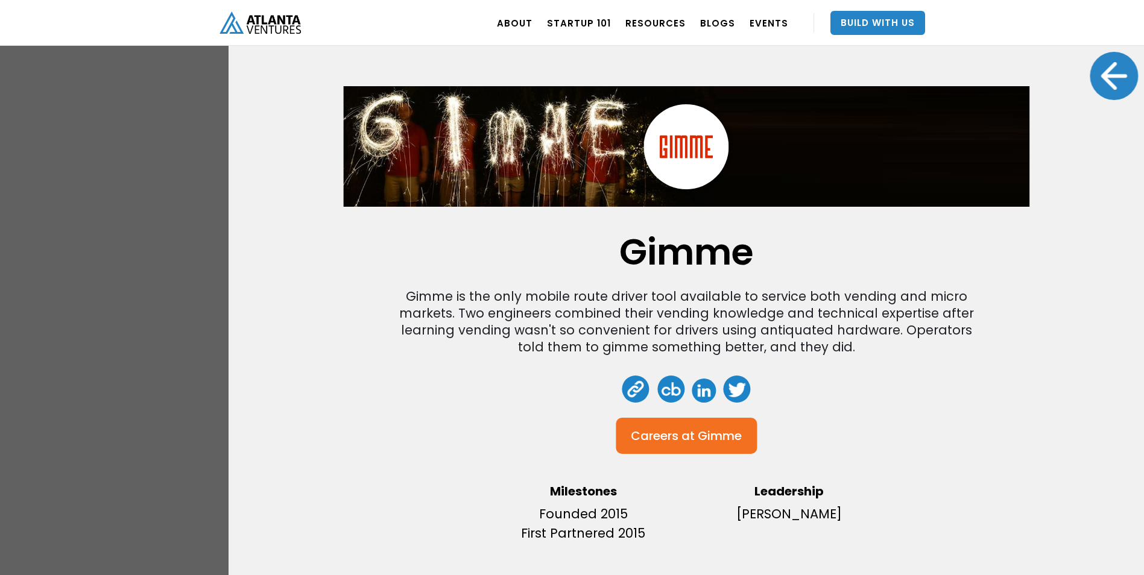
click at [1104, 95] on div at bounding box center [1113, 76] width 48 height 48
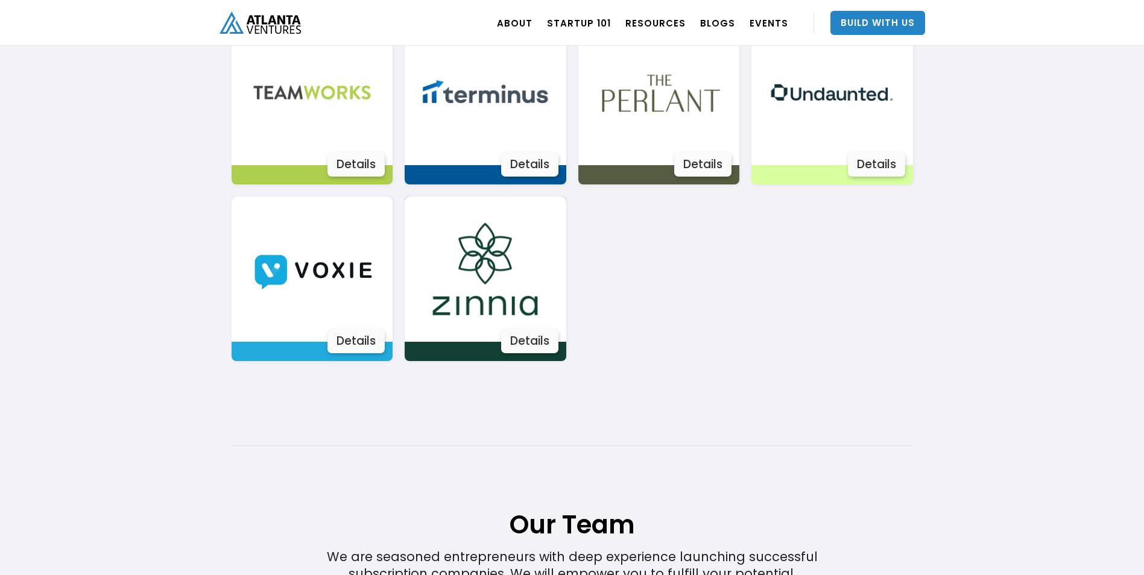
scroll to position [2247, 0]
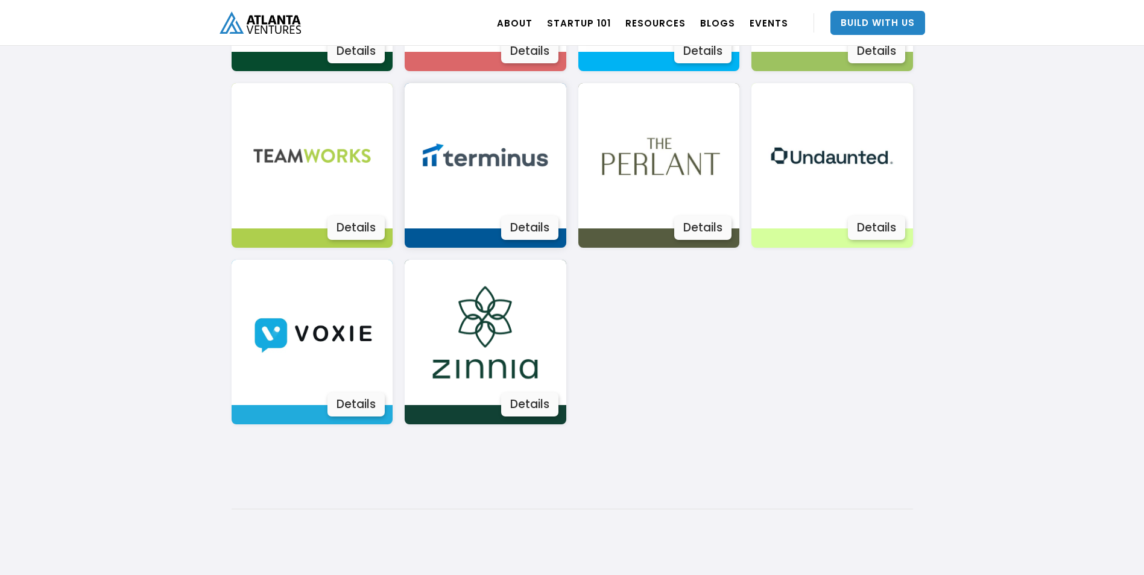
click at [437, 158] on img at bounding box center [484, 155] width 145 height 145
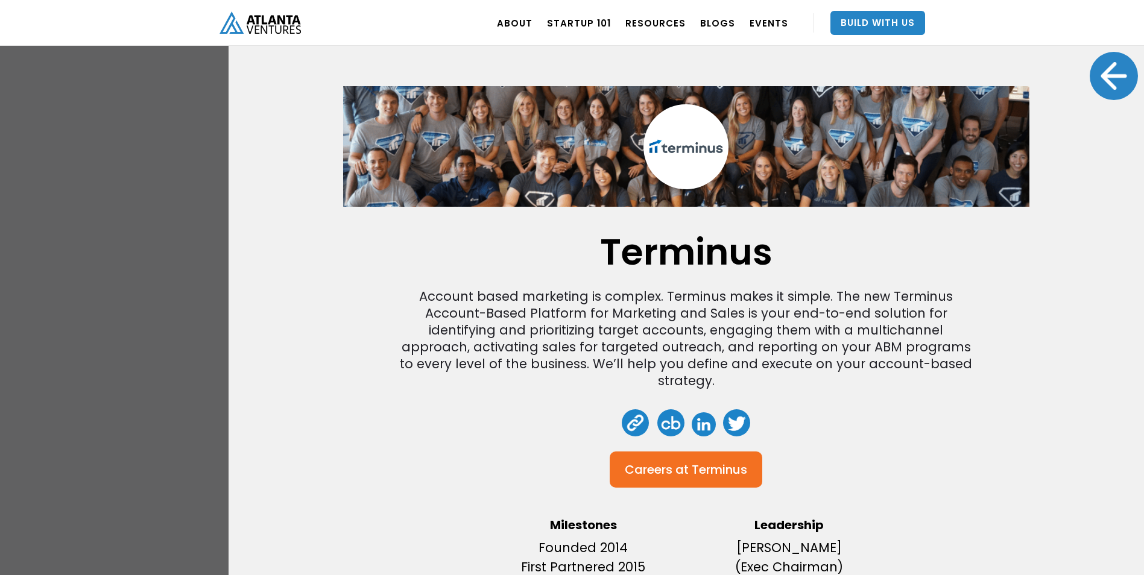
click at [1089, 86] on div at bounding box center [1113, 76] width 48 height 48
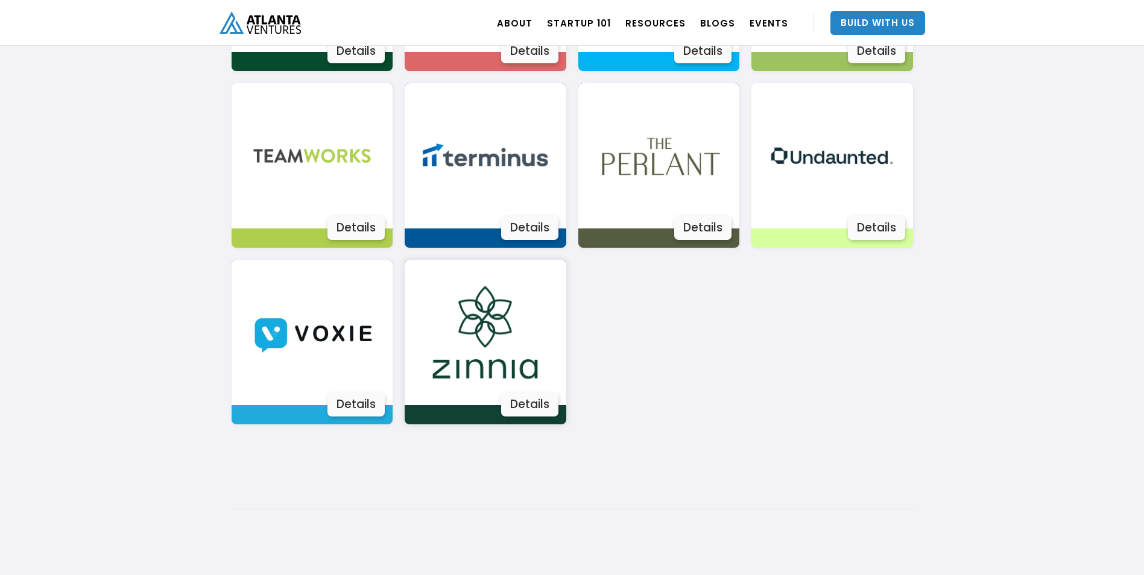
click at [476, 347] on img at bounding box center [484, 332] width 145 height 145
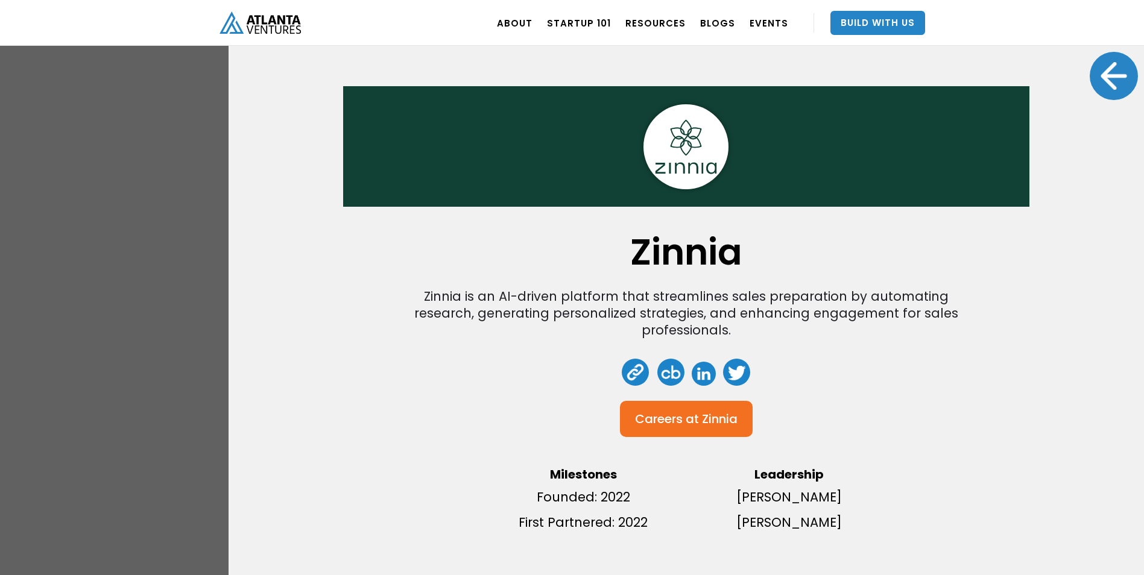
click at [1108, 80] on div at bounding box center [1113, 76] width 48 height 48
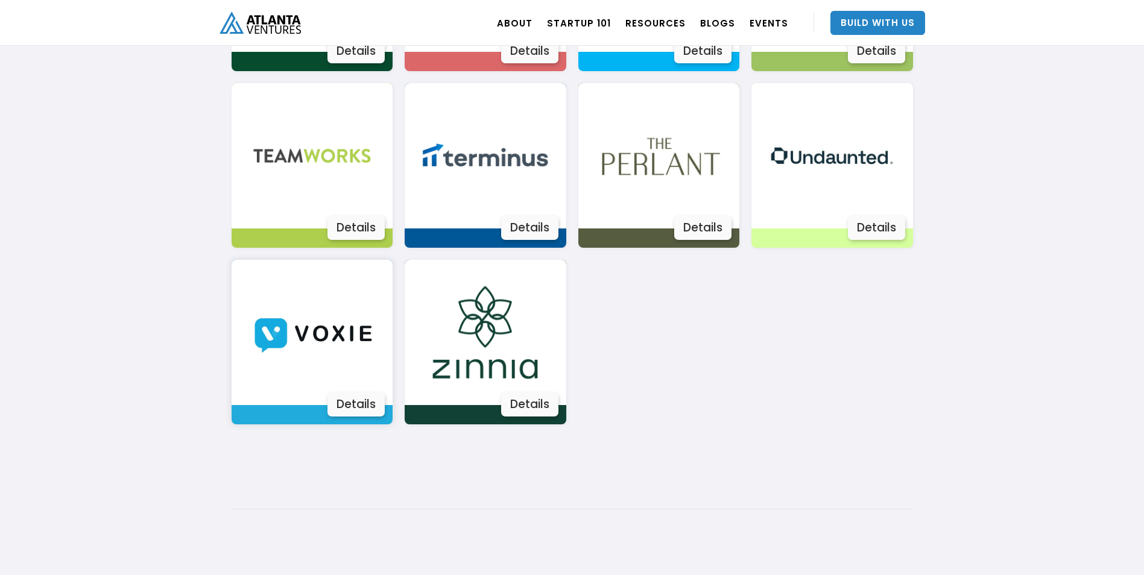
click at [374, 309] on img at bounding box center [311, 332] width 145 height 145
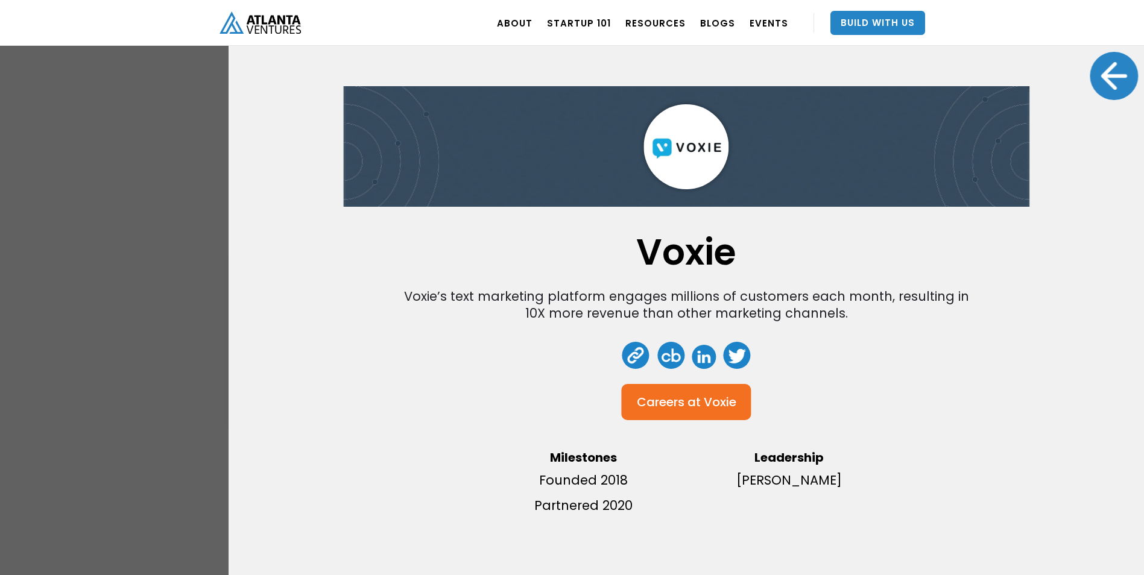
click at [1119, 65] on div at bounding box center [1113, 76] width 48 height 48
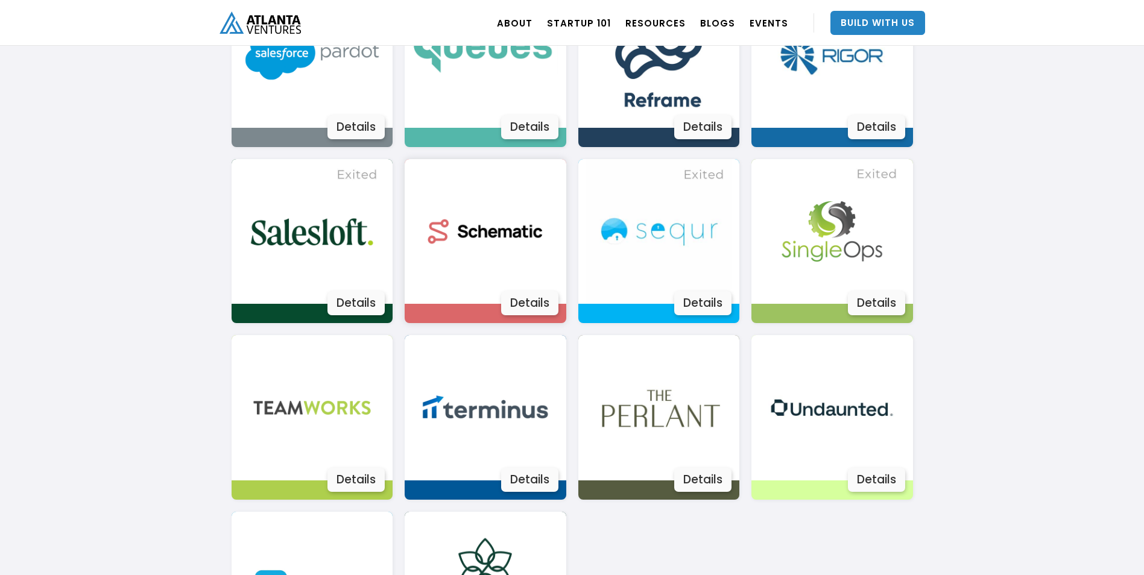
scroll to position [1945, 0]
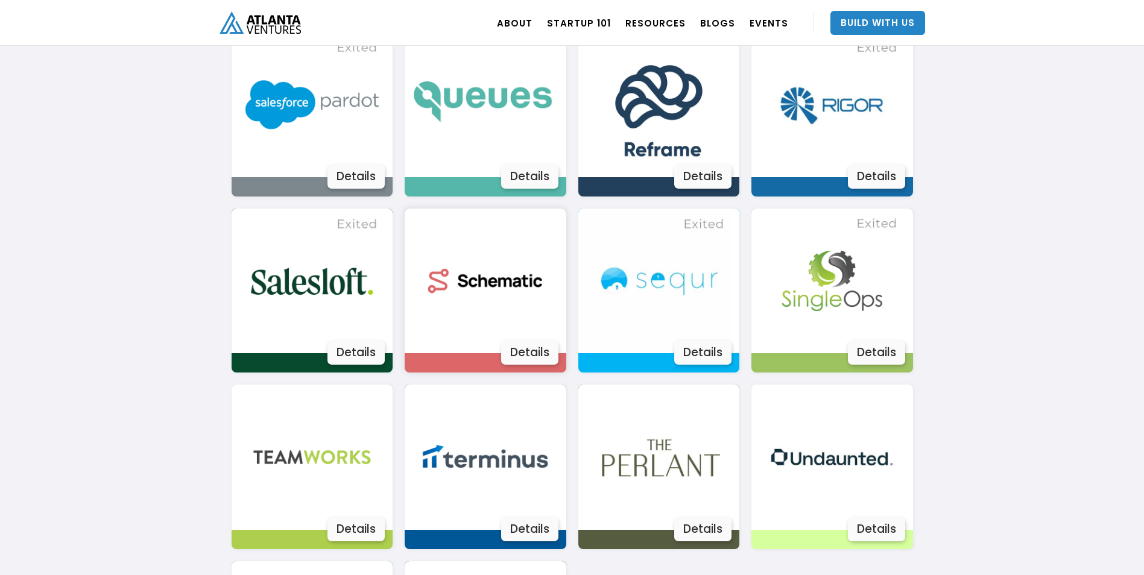
click at [482, 245] on img at bounding box center [484, 281] width 145 height 145
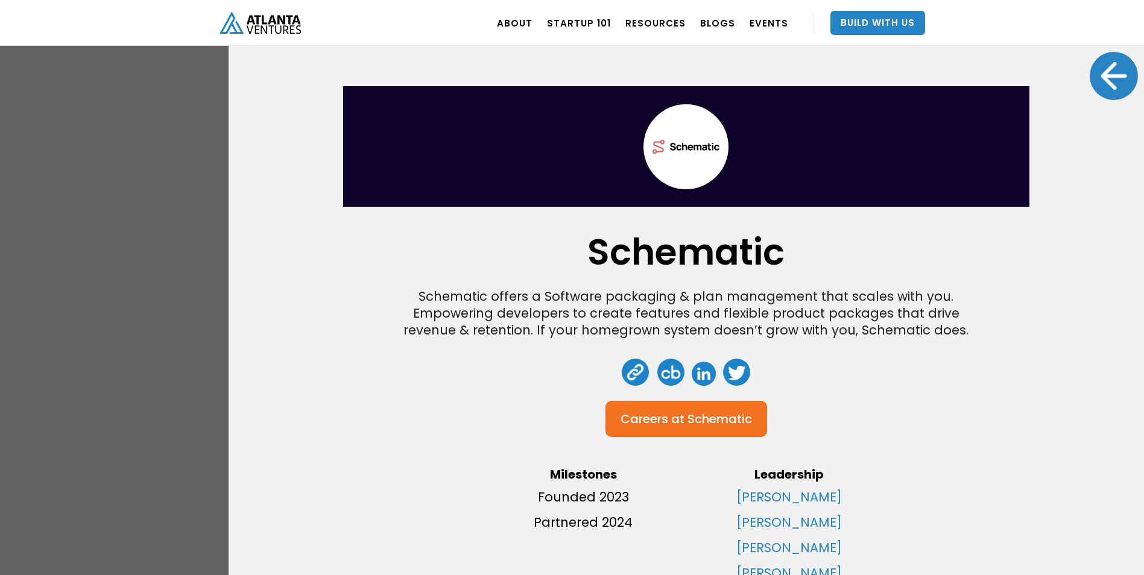
scroll to position [1644, 0]
click at [1079, 305] on div "Schematic Schematic offers a Software packaging & plan management that scales w…" at bounding box center [685, 287] width 915 height 575
click at [1096, 75] on div at bounding box center [1113, 76] width 48 height 48
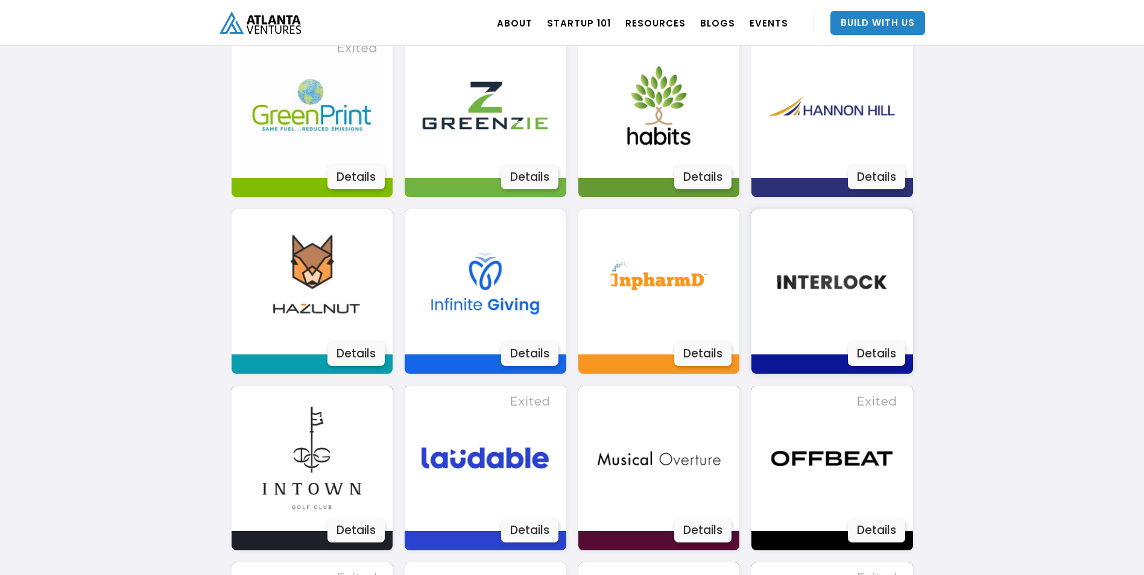
scroll to position [1403, 0]
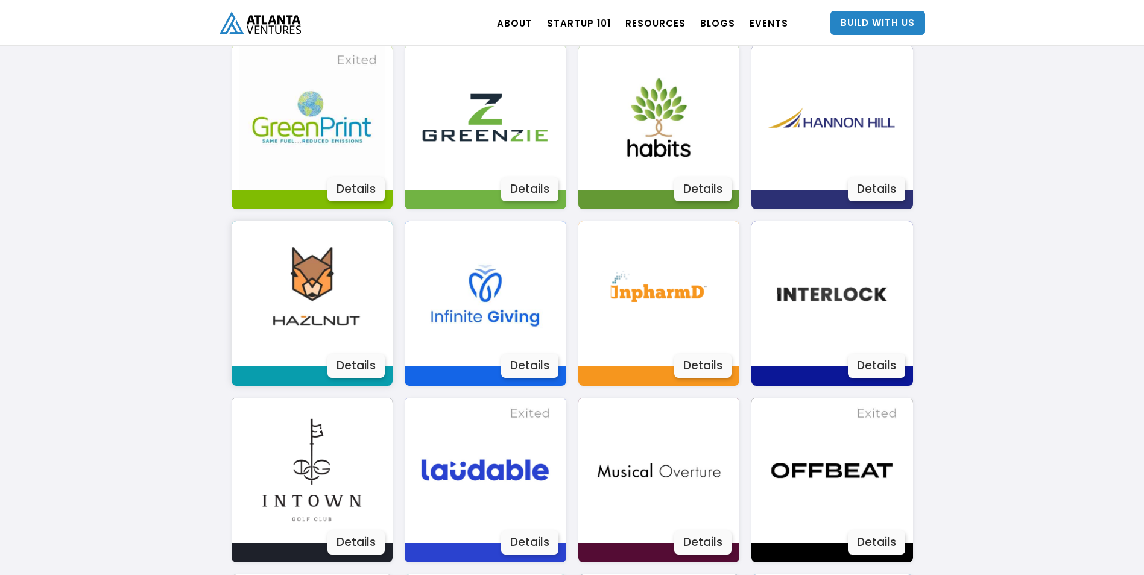
drag, startPoint x: 290, startPoint y: 271, endPoint x: 304, endPoint y: 282, distance: 17.6
click at [289, 271] on img at bounding box center [311, 293] width 145 height 145
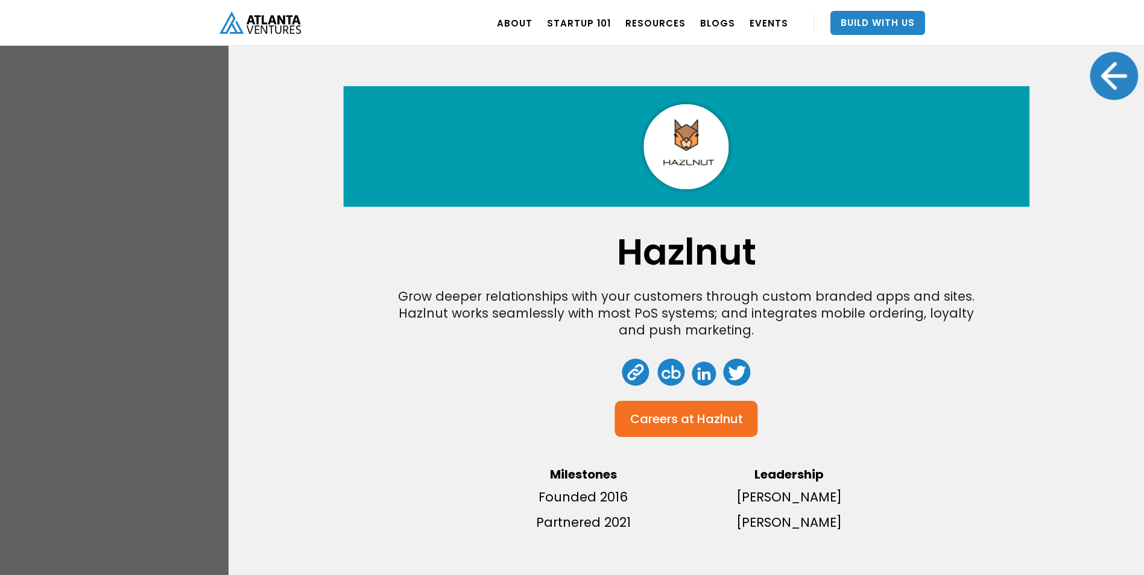
click at [1113, 74] on div at bounding box center [1113, 76] width 48 height 48
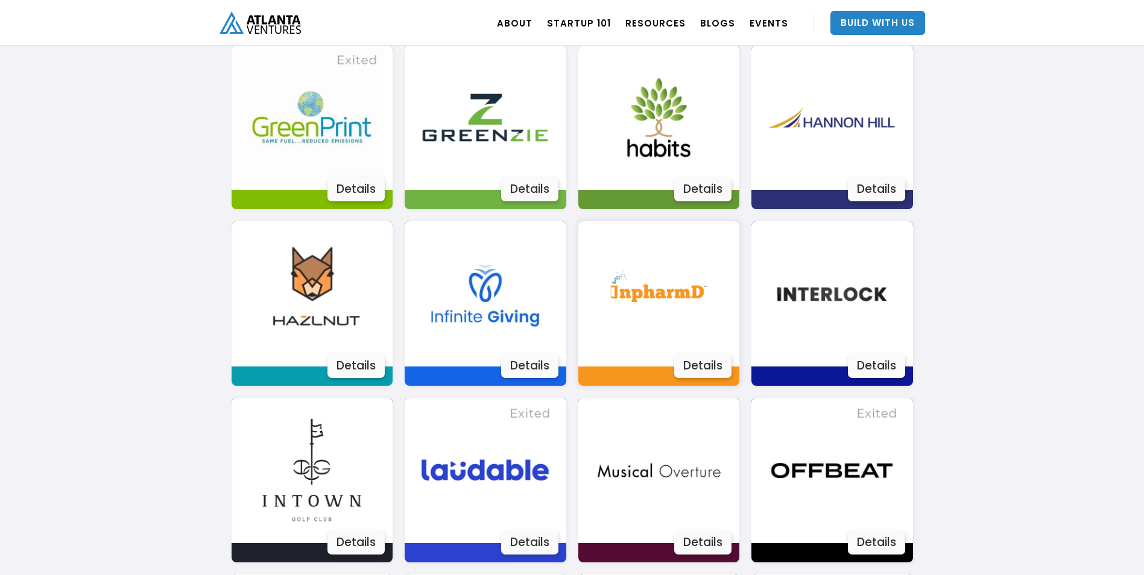
click at [687, 283] on img at bounding box center [658, 293] width 145 height 145
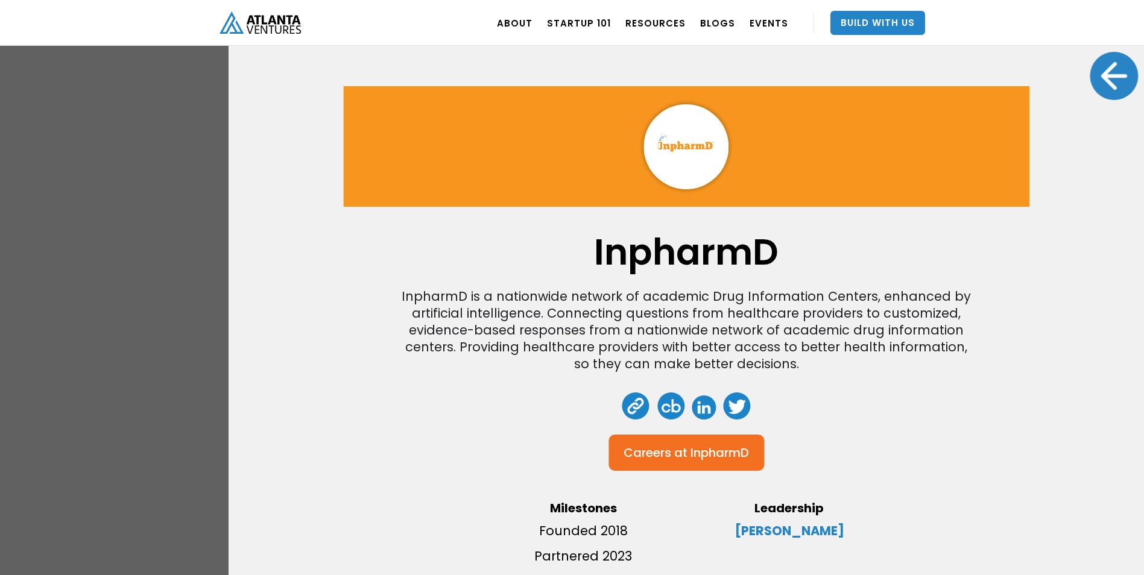
click at [1091, 79] on div at bounding box center [1113, 76] width 48 height 48
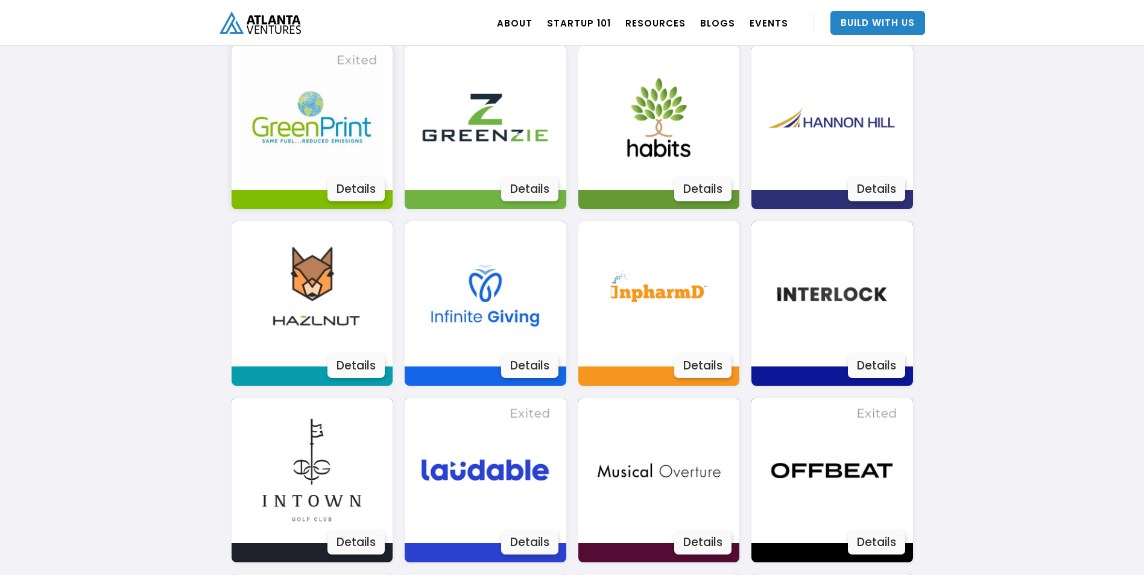
click at [329, 106] on img at bounding box center [311, 117] width 145 height 145
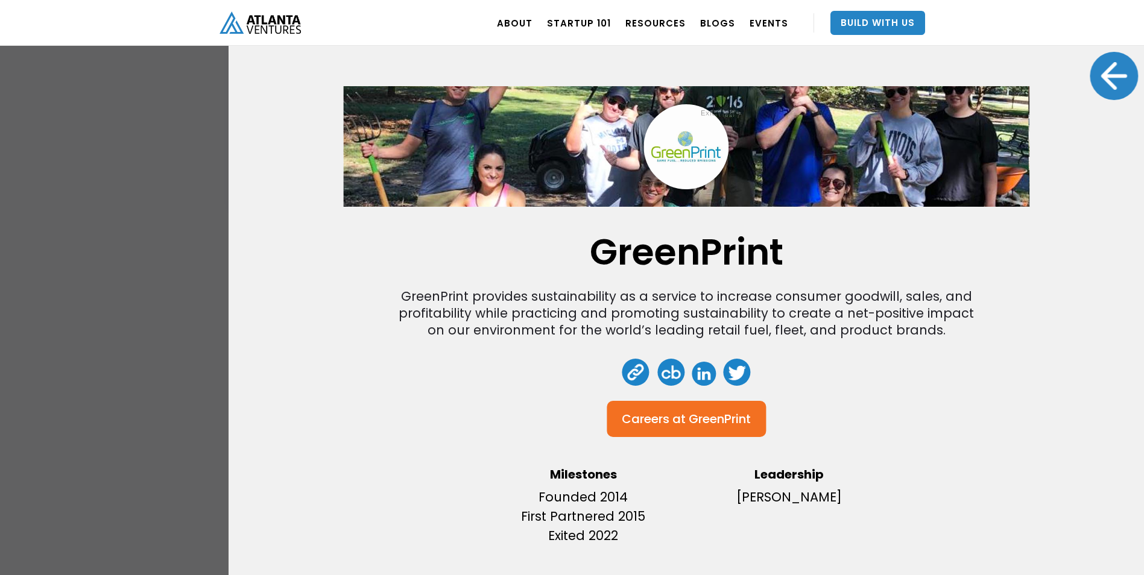
click at [1119, 80] on div at bounding box center [1113, 76] width 48 height 48
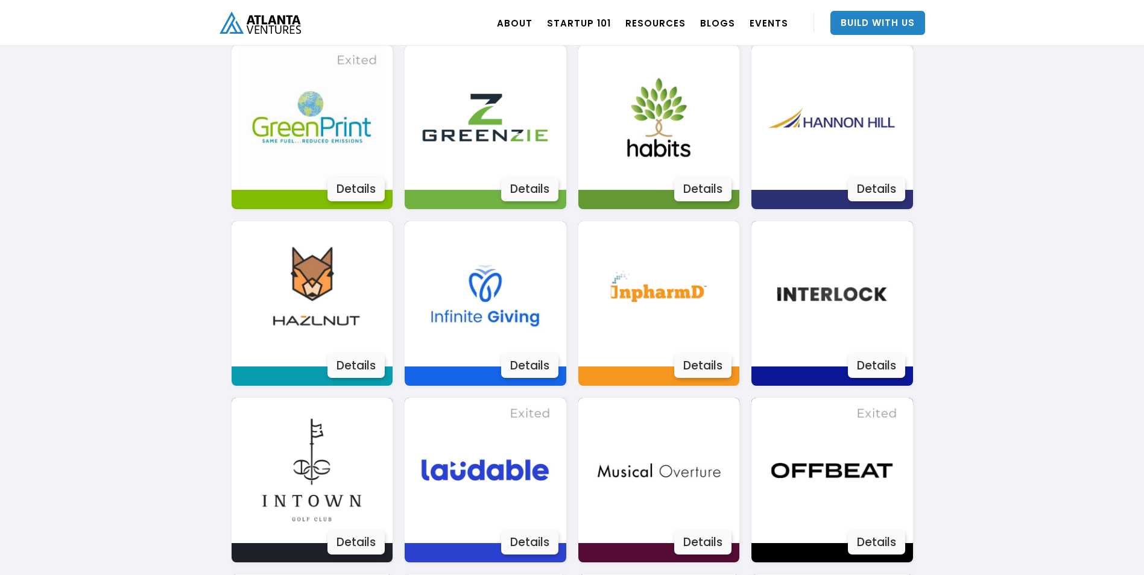
click at [883, 136] on img at bounding box center [831, 117] width 145 height 145
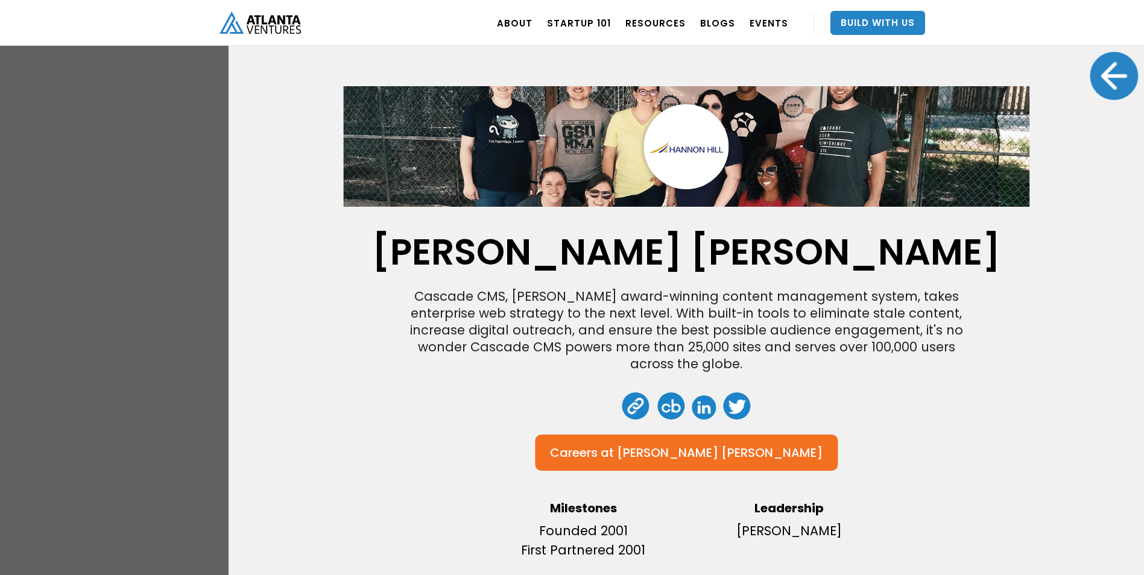
click at [1108, 76] on div at bounding box center [1113, 76] width 48 height 48
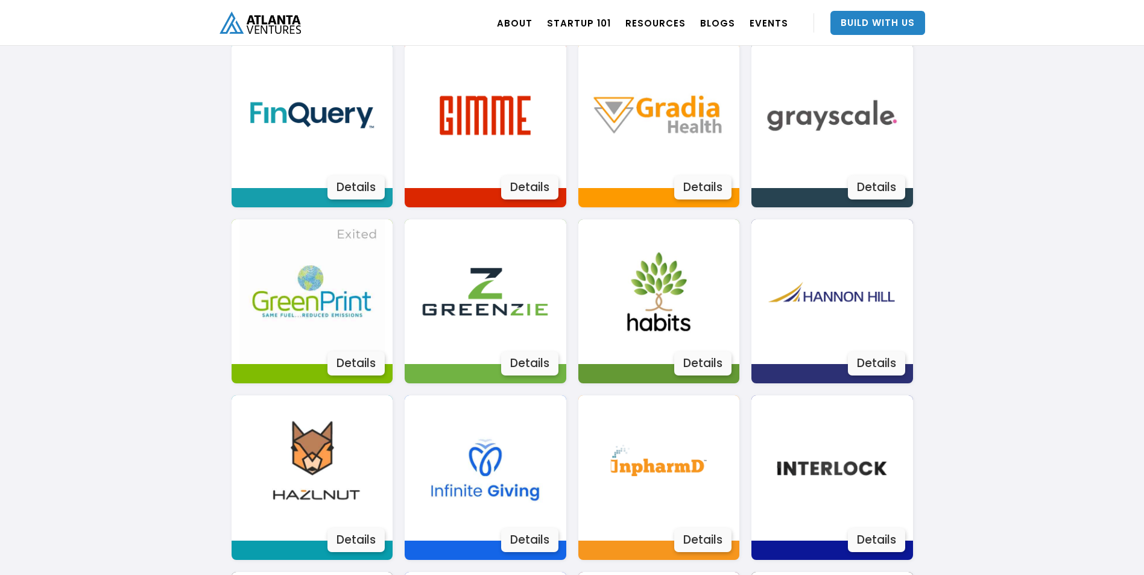
scroll to position [1101, 0]
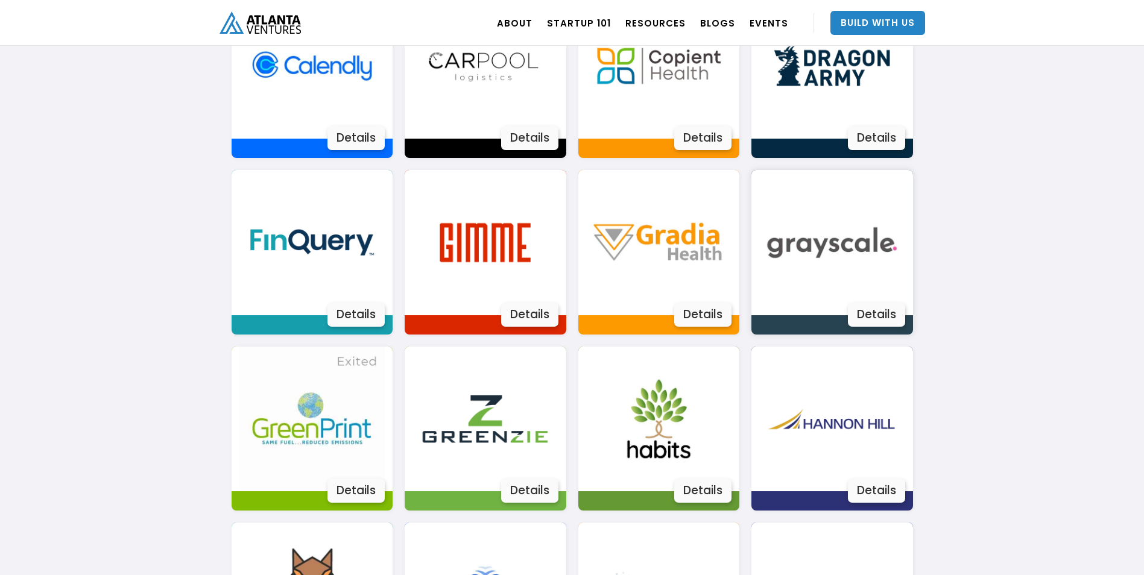
click at [880, 221] on img at bounding box center [831, 242] width 145 height 145
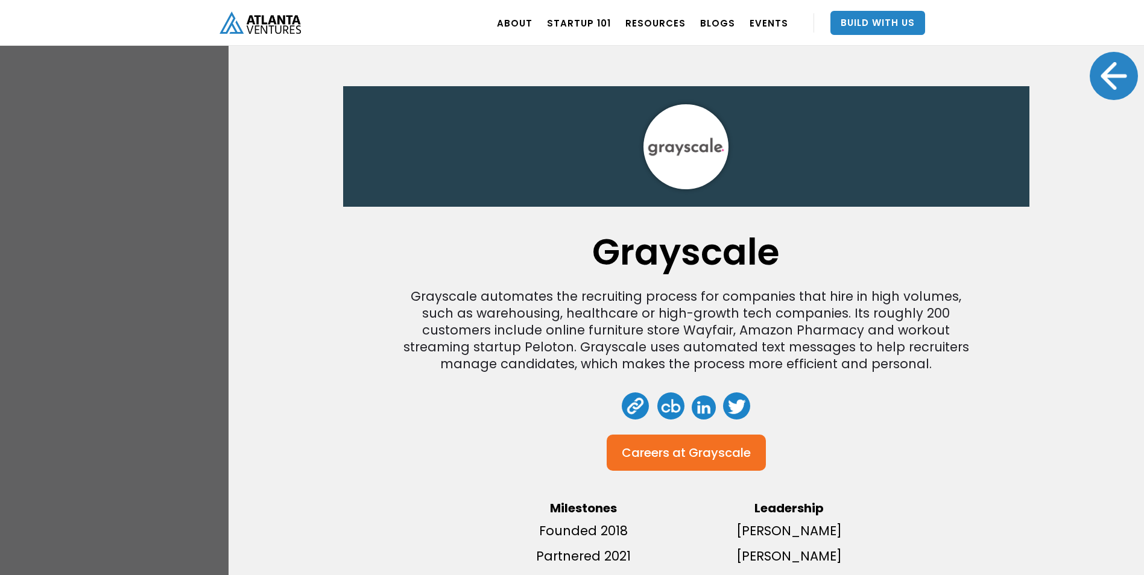
click at [1095, 79] on div at bounding box center [1113, 76] width 48 height 48
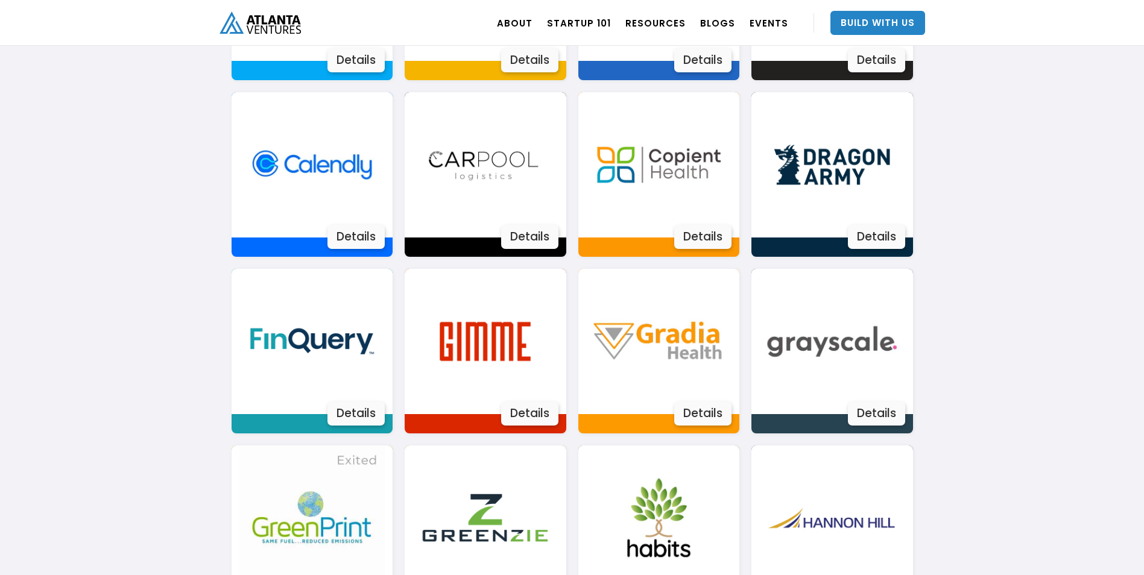
scroll to position [981, 0]
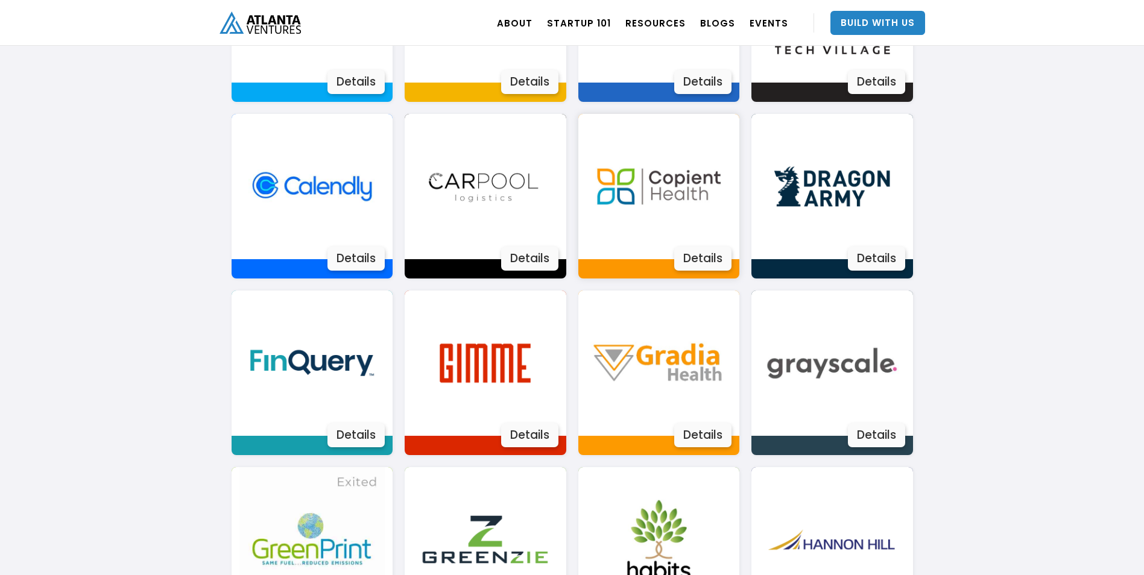
click at [669, 224] on img at bounding box center [658, 186] width 145 height 145
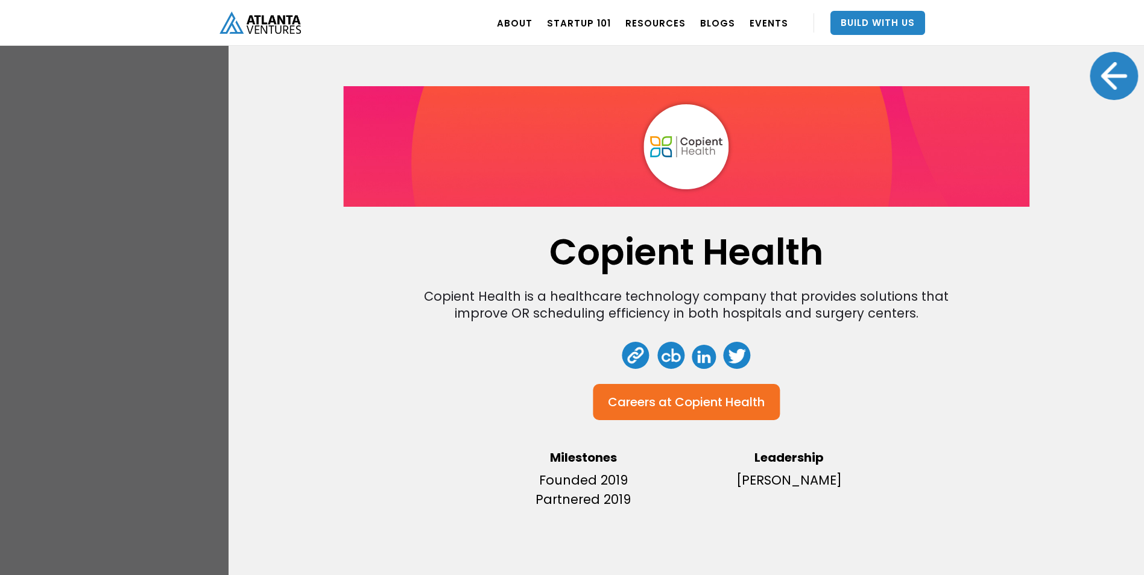
click at [1098, 76] on div at bounding box center [1113, 76] width 48 height 48
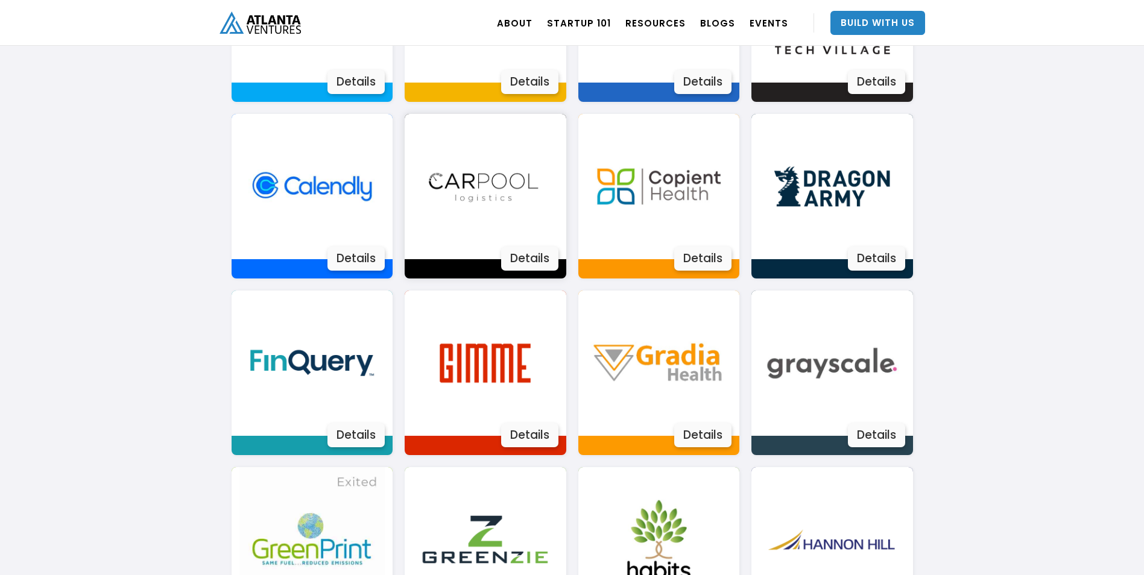
click at [508, 138] on img at bounding box center [484, 186] width 145 height 145
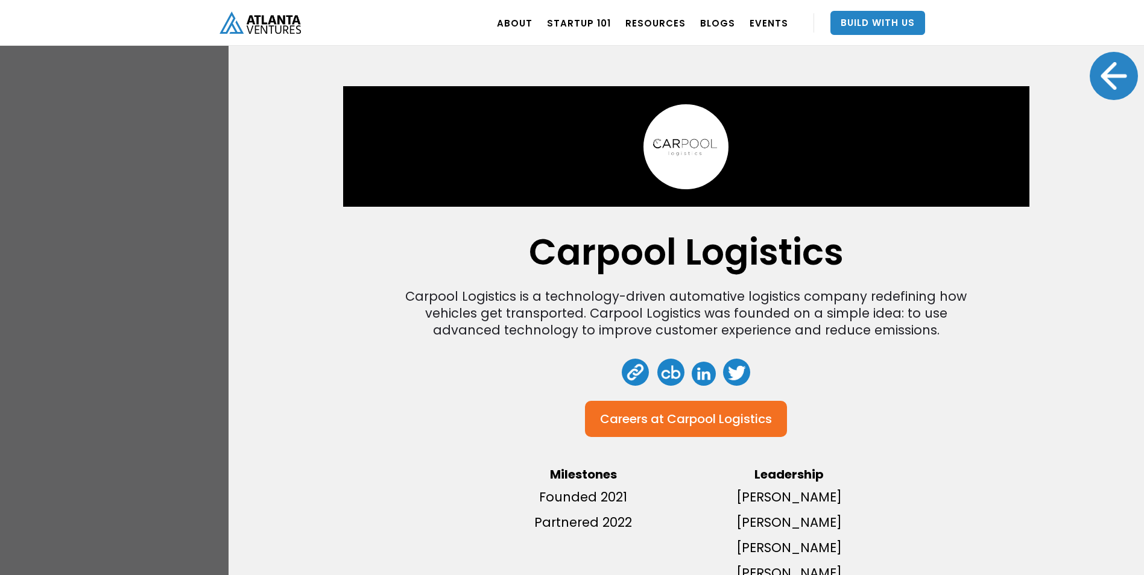
drag, startPoint x: 1100, startPoint y: 66, endPoint x: 1035, endPoint y: 92, distance: 69.5
click at [1097, 69] on div at bounding box center [1113, 76] width 48 height 48
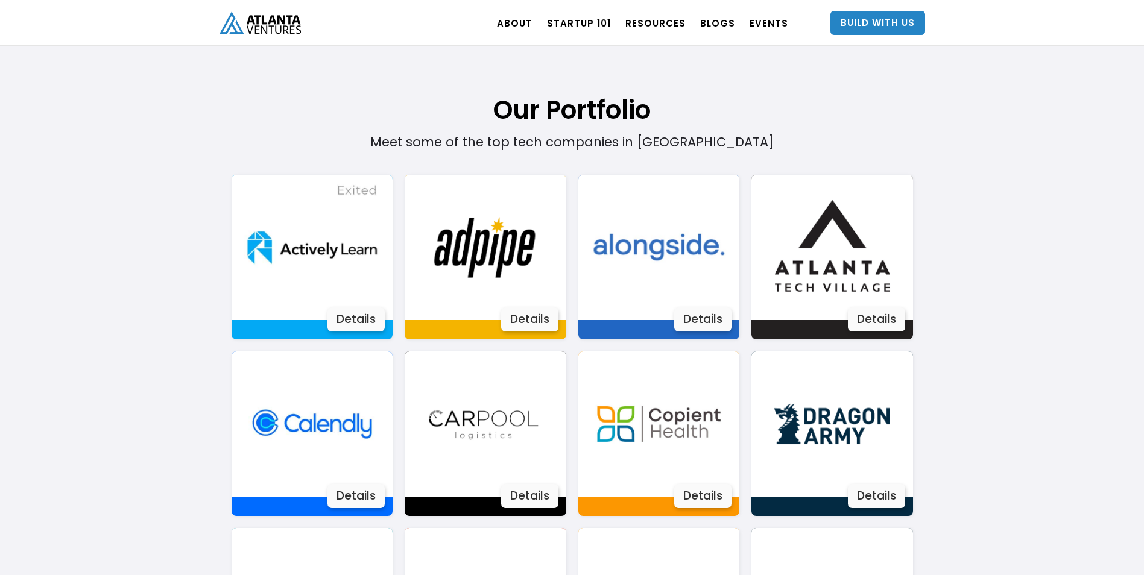
scroll to position [619, 0]
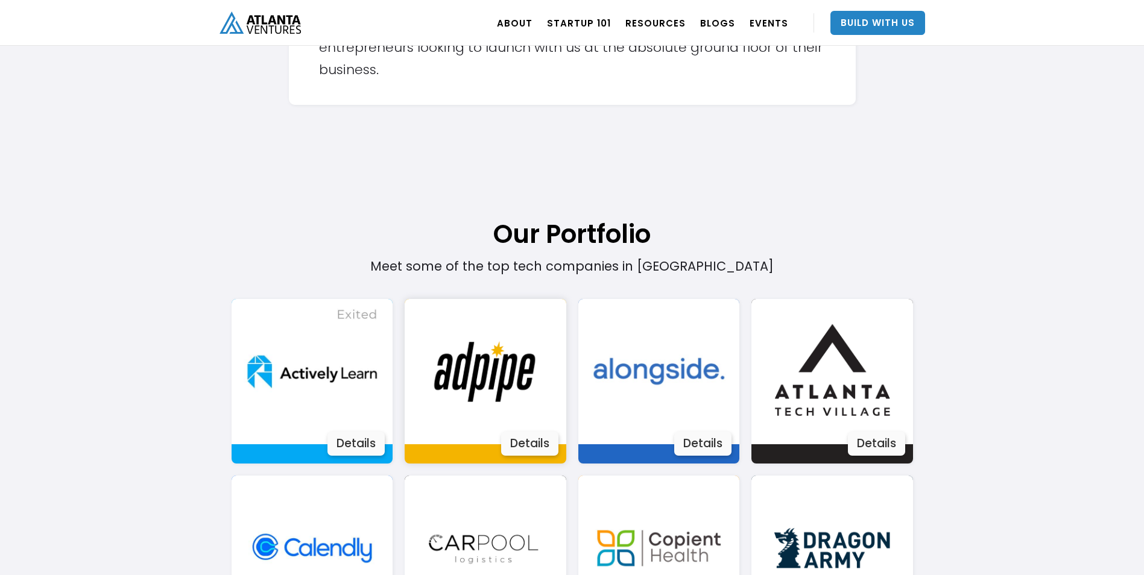
click at [500, 332] on img at bounding box center [484, 371] width 145 height 145
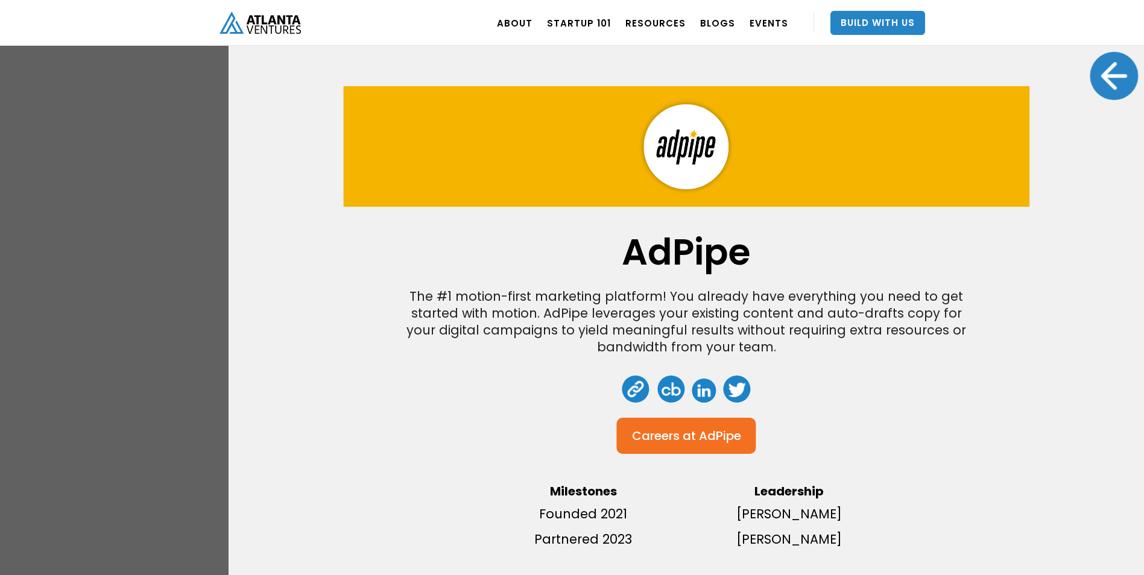
drag, startPoint x: 1075, startPoint y: 69, endPoint x: 1081, endPoint y: 71, distance: 6.1
click at [1075, 69] on div "AdPipe The #1 motion-first marketing platform! You already have everything you …" at bounding box center [685, 287] width 915 height 575
click at [1092, 80] on div at bounding box center [1113, 76] width 48 height 48
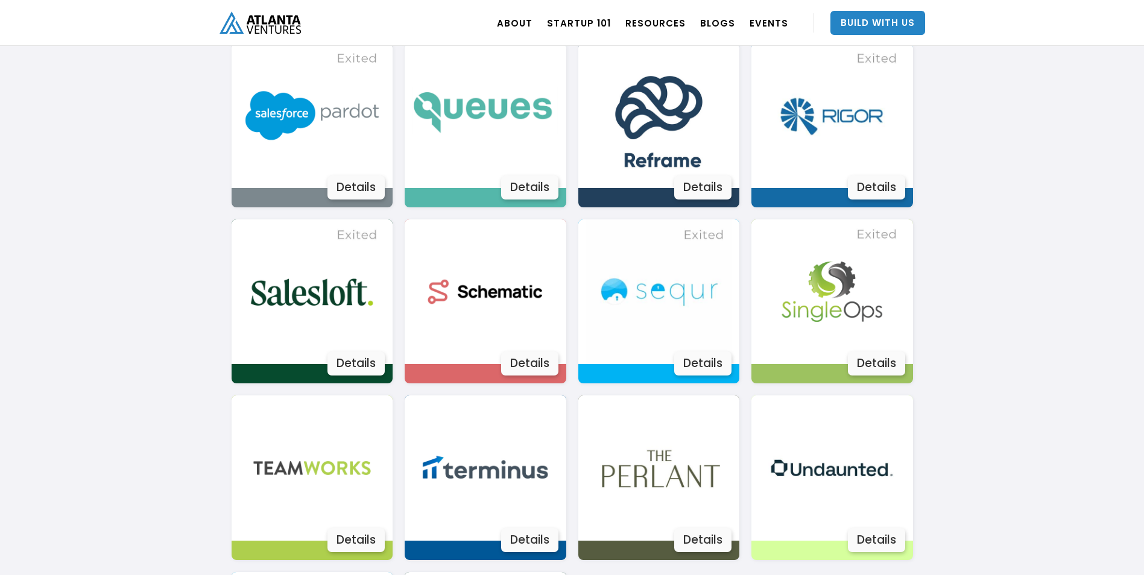
scroll to position [2066, 0]
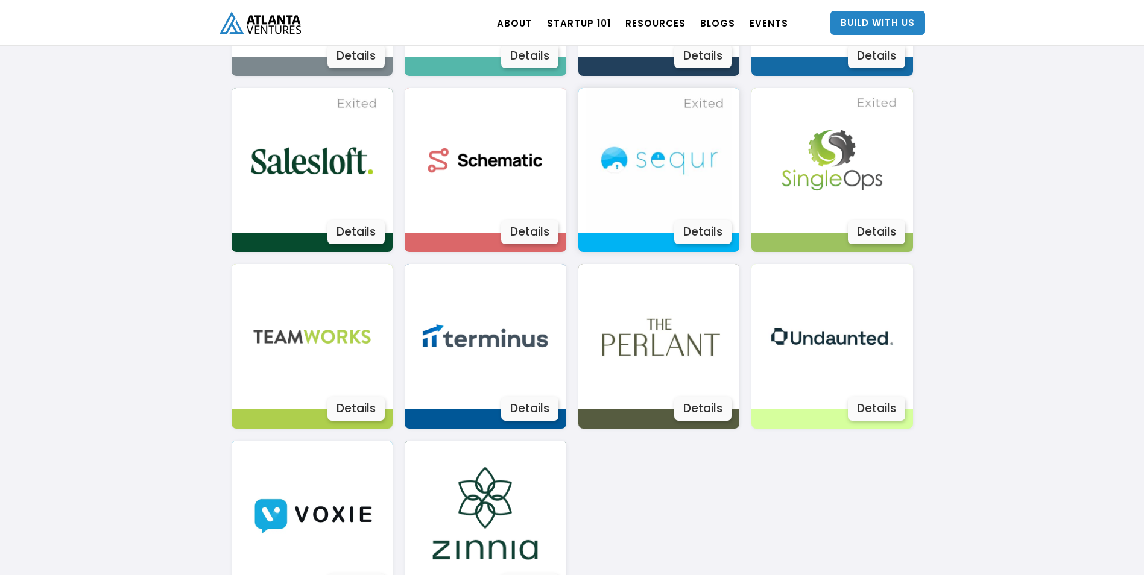
click at [689, 165] on img at bounding box center [658, 160] width 145 height 145
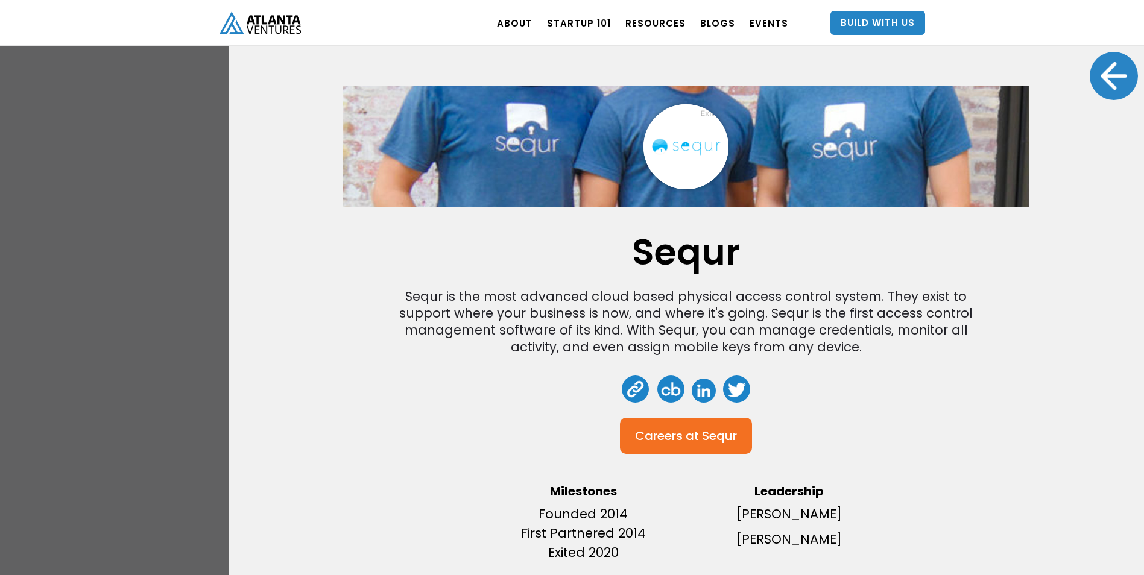
click at [1099, 66] on div at bounding box center [1113, 76] width 48 height 48
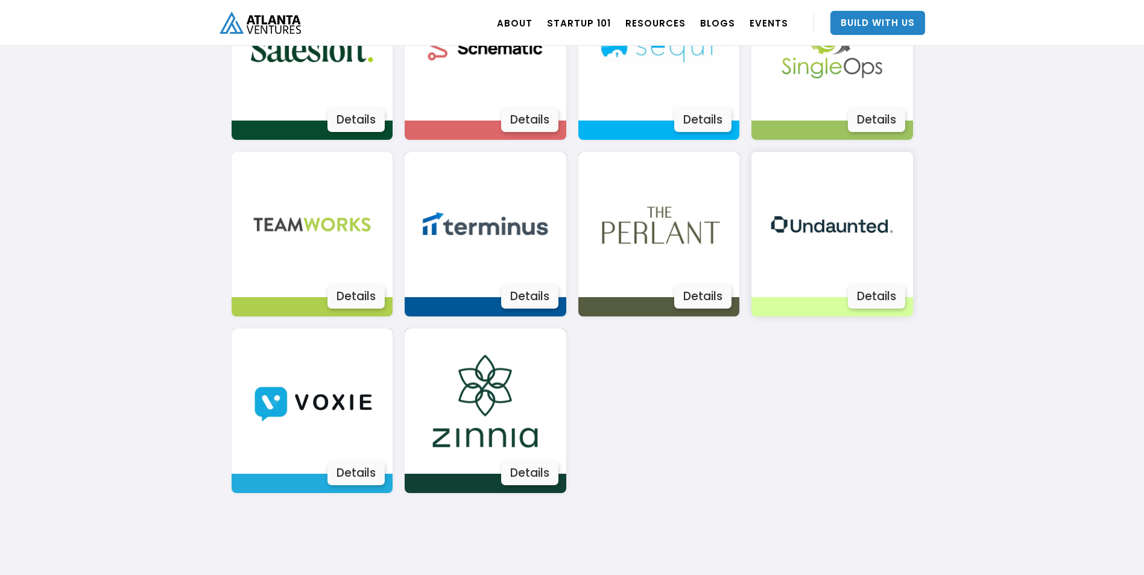
scroll to position [2247, 0]
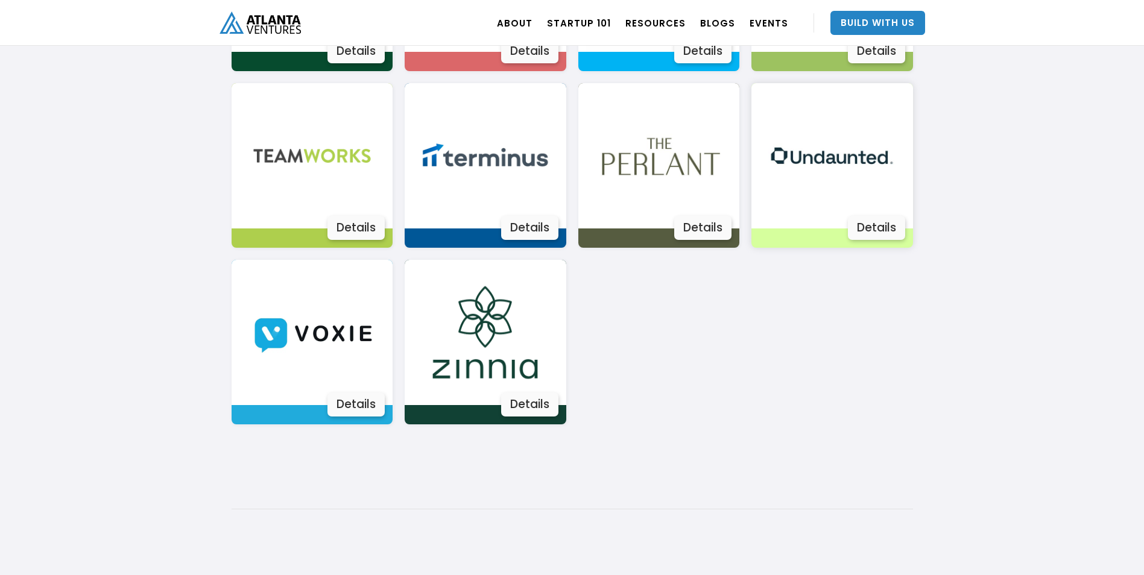
click at [822, 162] on img at bounding box center [831, 155] width 145 height 145
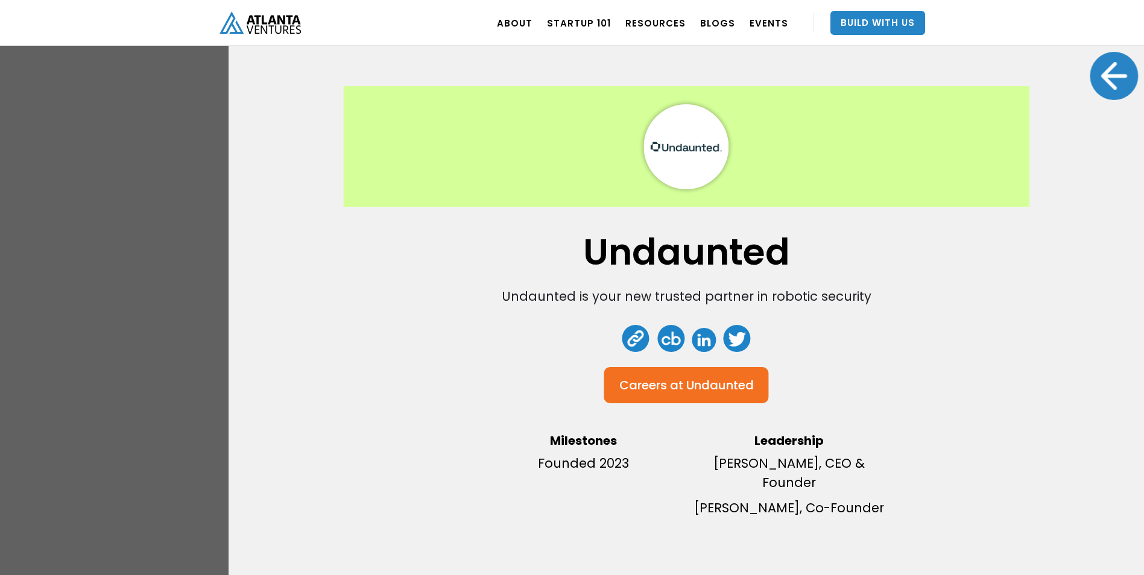
click at [1101, 66] on div at bounding box center [1113, 76] width 48 height 48
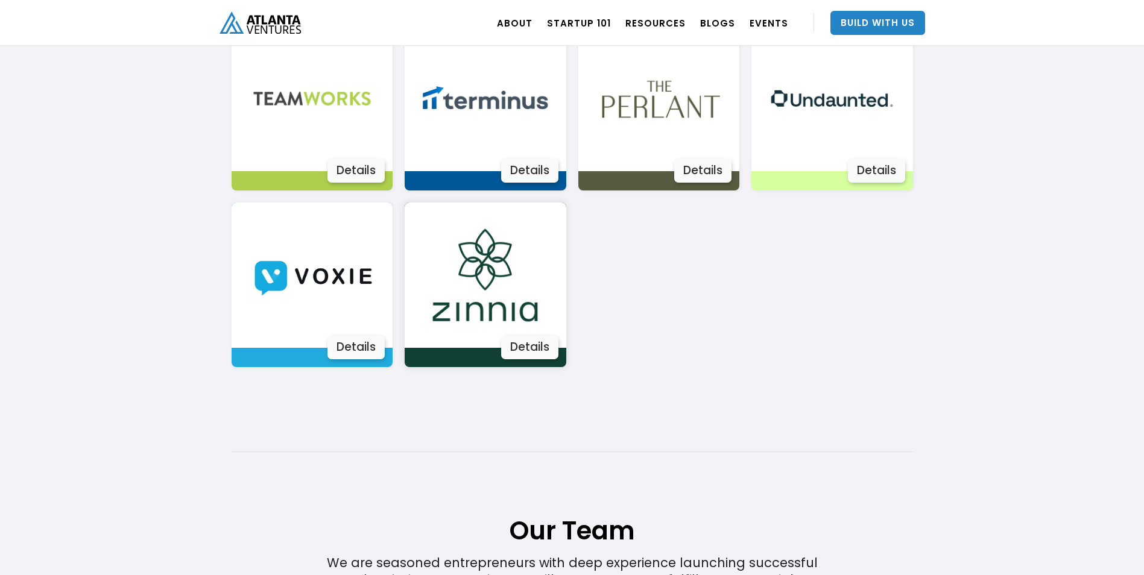
scroll to position [2307, 0]
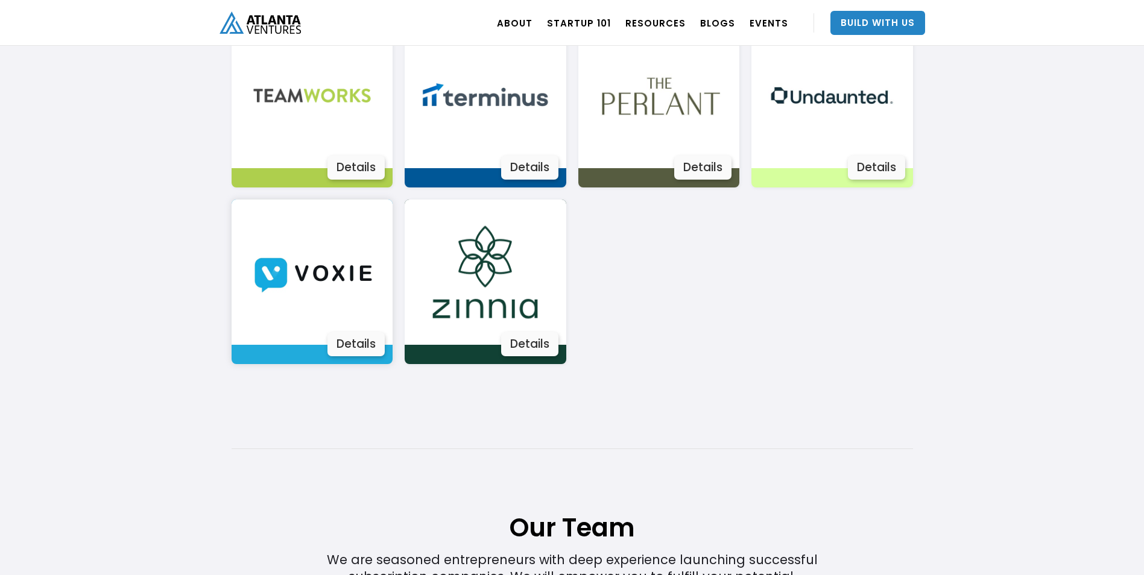
click at [354, 294] on img at bounding box center [311, 272] width 145 height 145
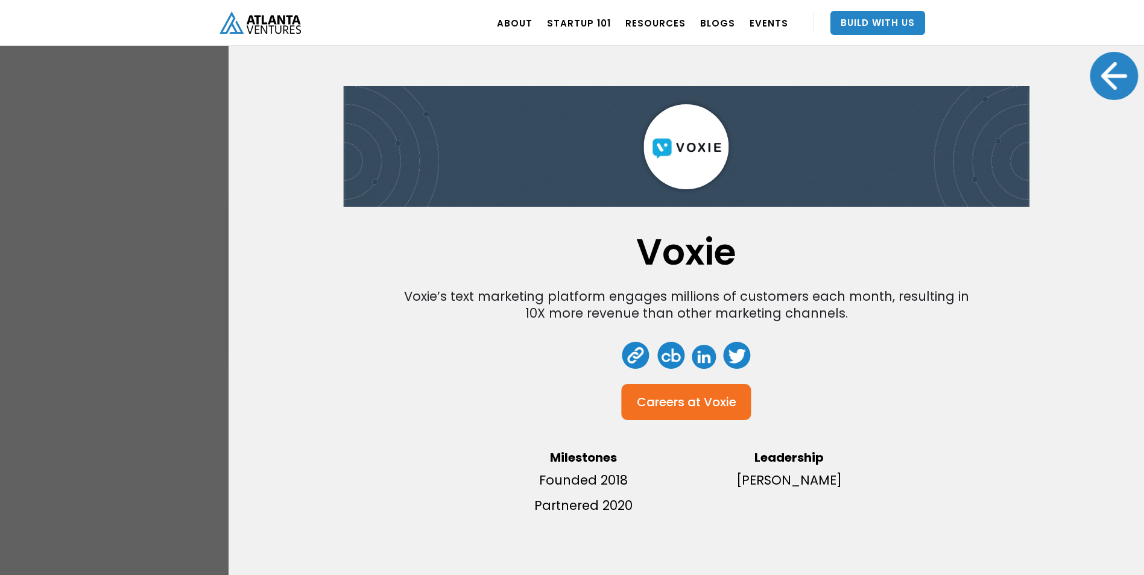
click at [1103, 71] on div at bounding box center [1113, 76] width 48 height 48
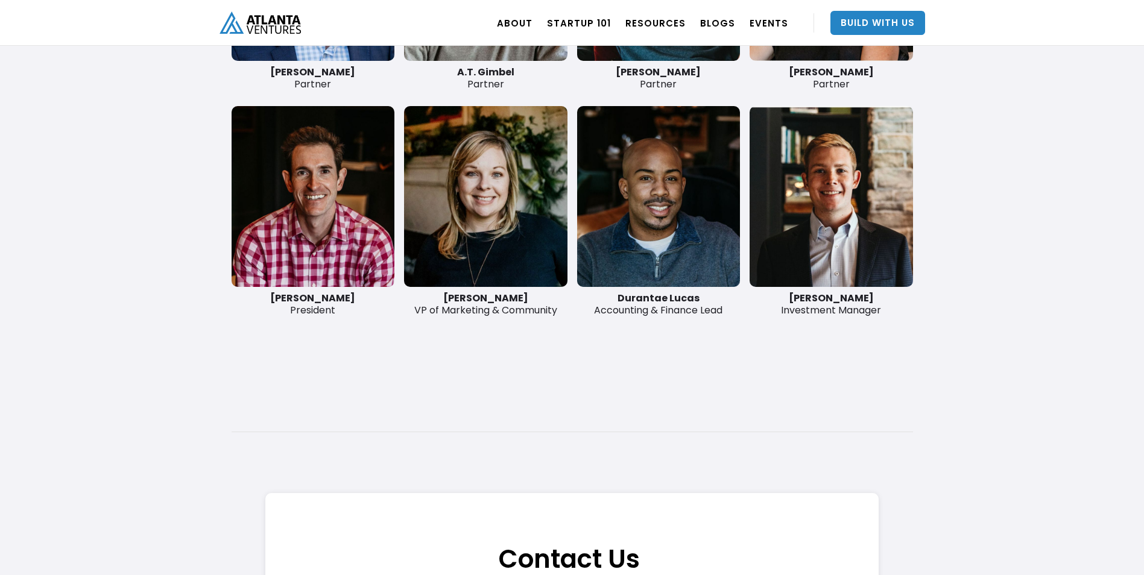
scroll to position [2970, 0]
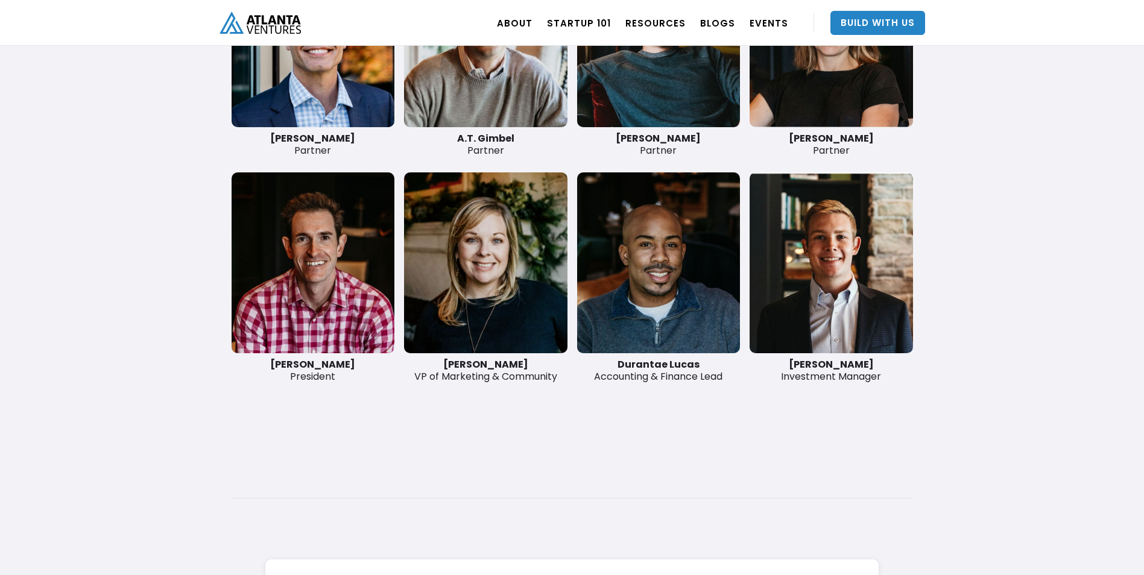
click at [672, 267] on link at bounding box center [658, 262] width 163 height 181
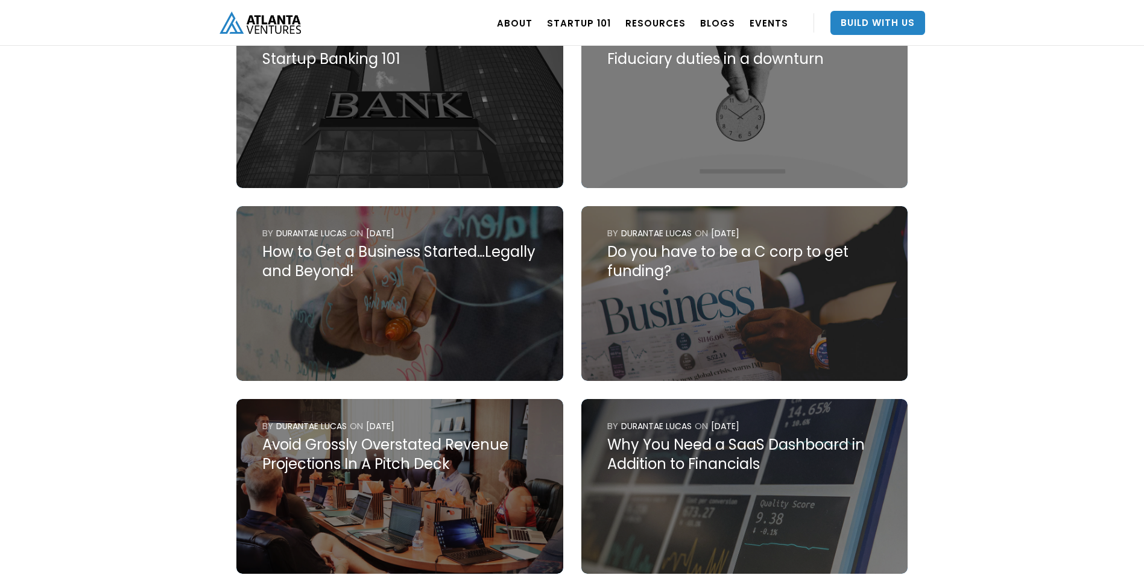
scroll to position [844, 0]
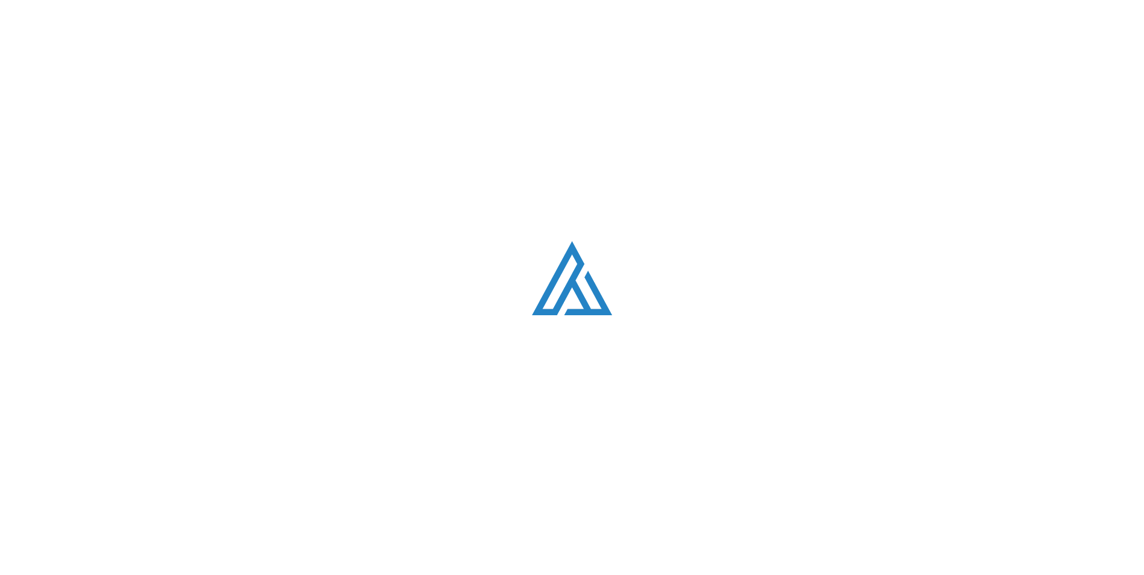
scroll to position [2970, 0]
